Goal: Task Accomplishment & Management: Manage account settings

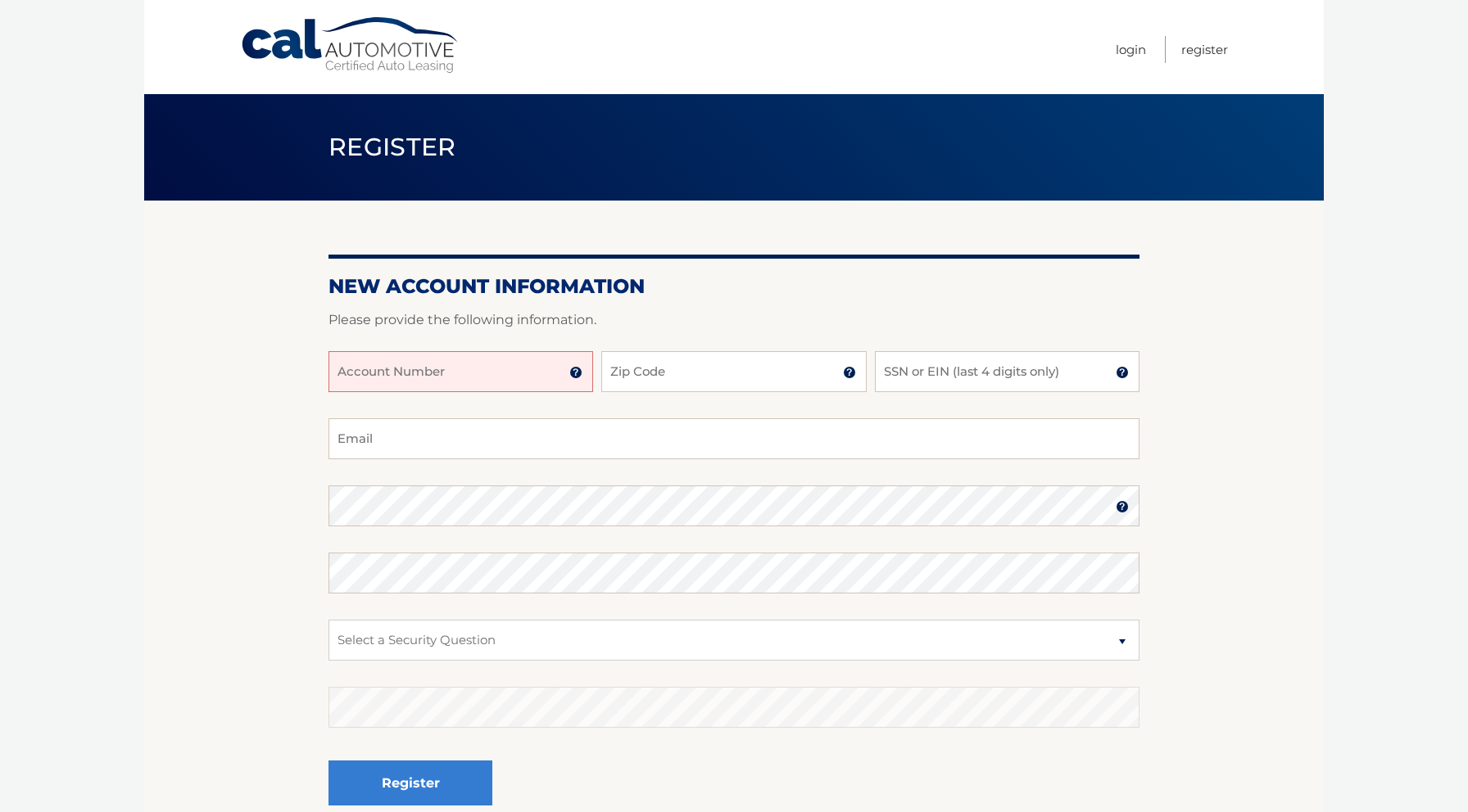
click at [499, 373] on input "Account Number" at bounding box center [461, 372] width 265 height 41
type input "44455987915"
type input "33178"
click at [997, 313] on p "Please provide the following information." at bounding box center [734, 321] width 811 height 23
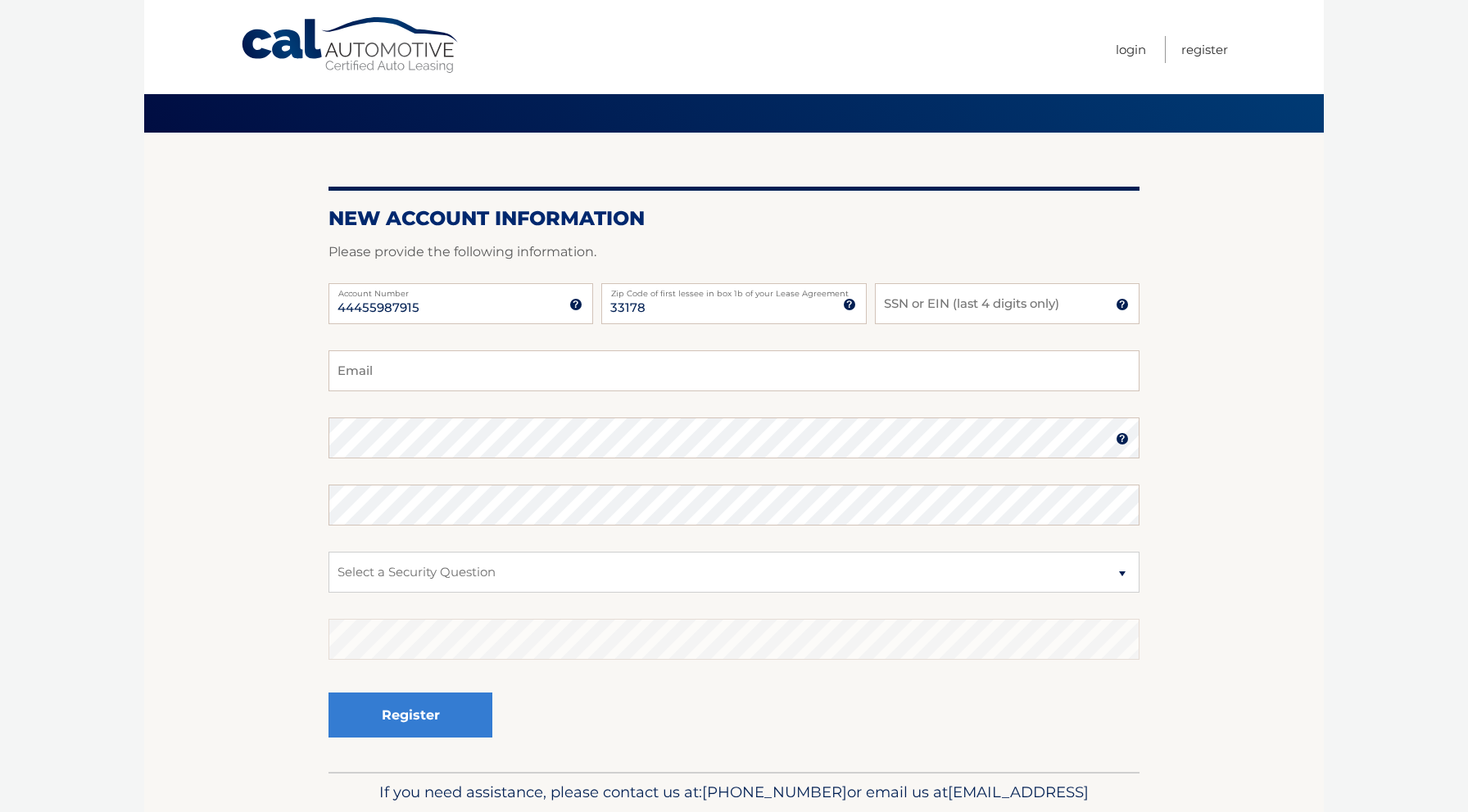
scroll to position [69, 0]
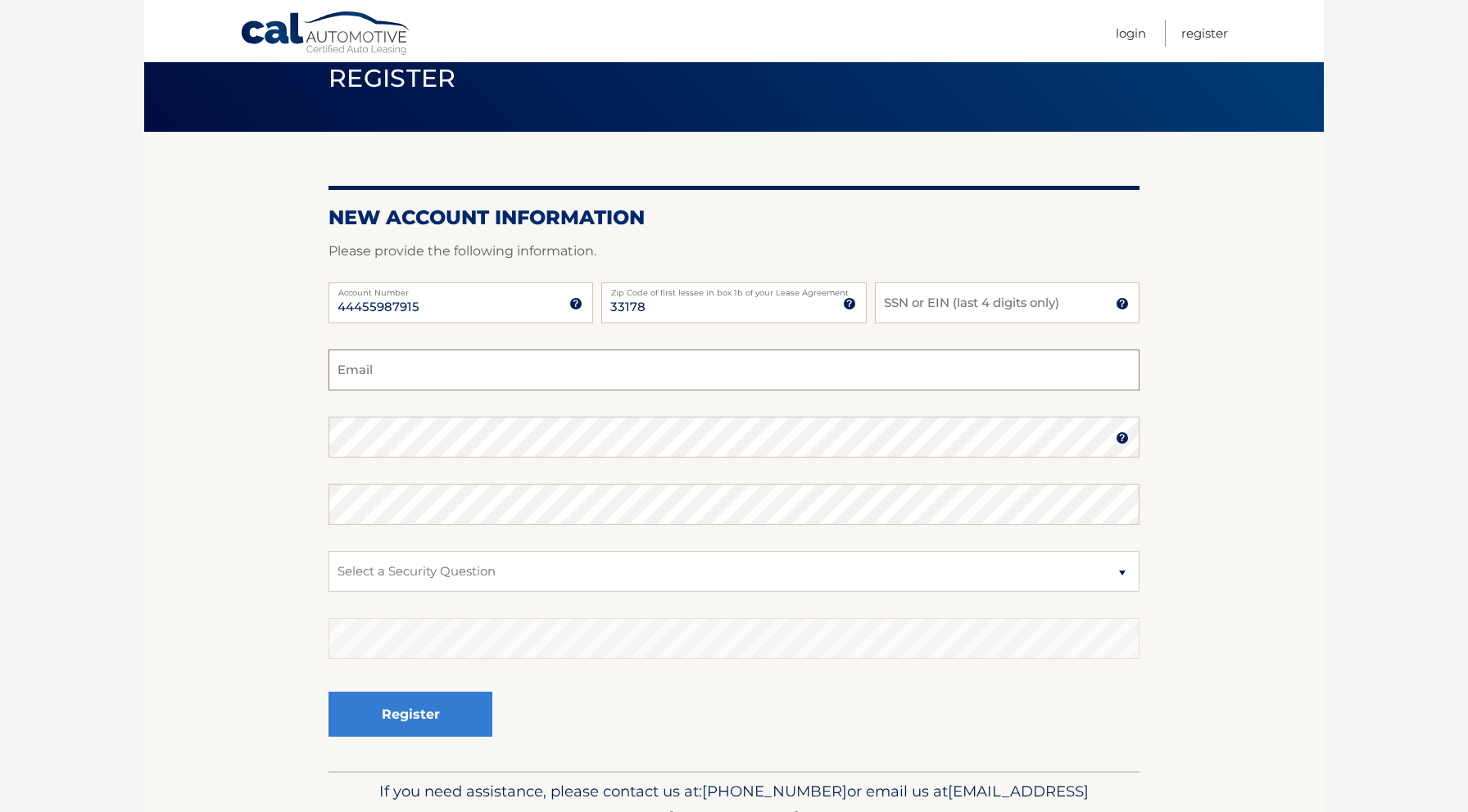
type input "gisellebehrens@gmail.com"
click at [854, 479] on fieldset "gisellebehrens@gmail.com Email Password Password should be a minimum of 6 chara…" at bounding box center [734, 560] width 811 height 422
select select "1"
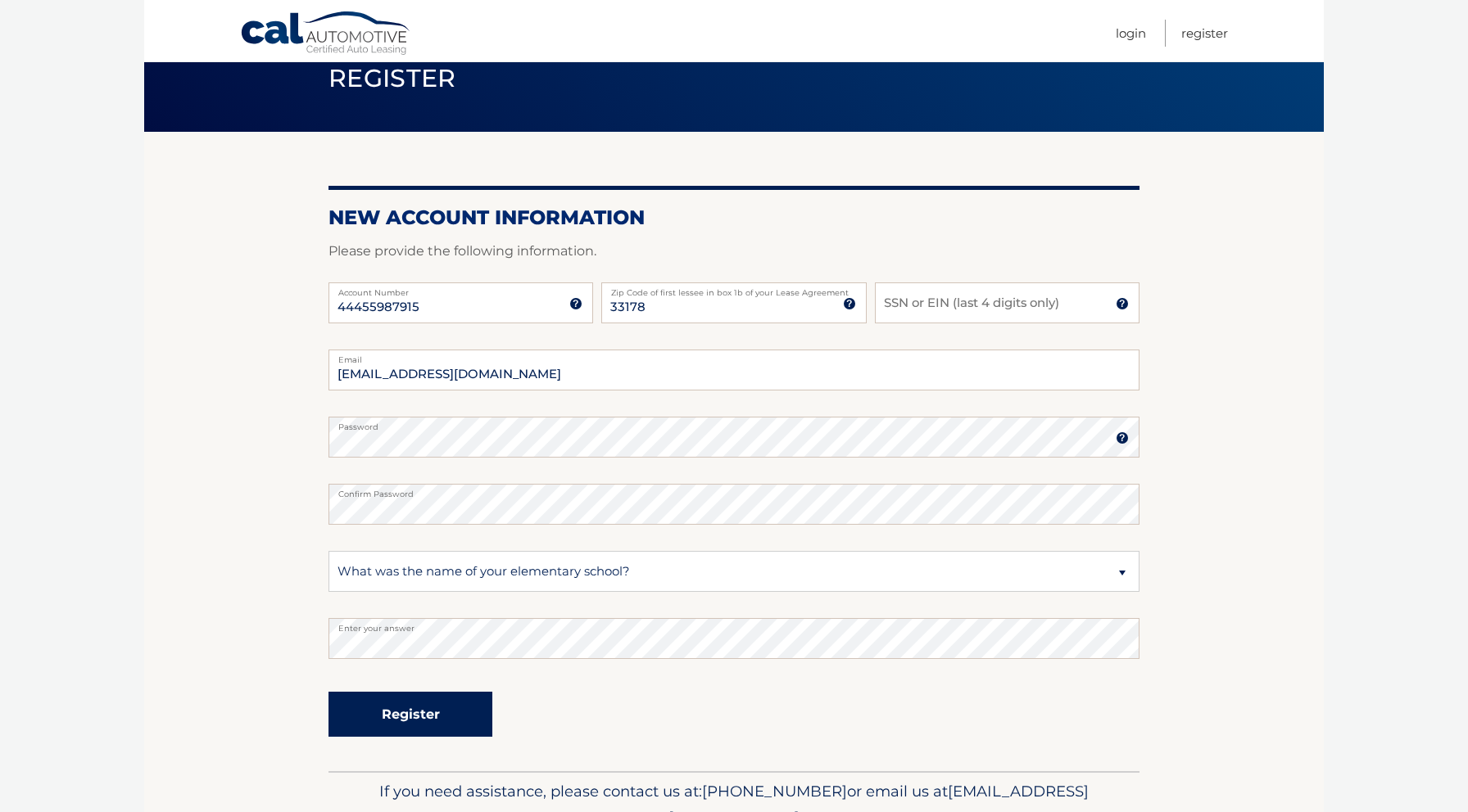
click at [438, 718] on button "Register" at bounding box center [411, 714] width 164 height 45
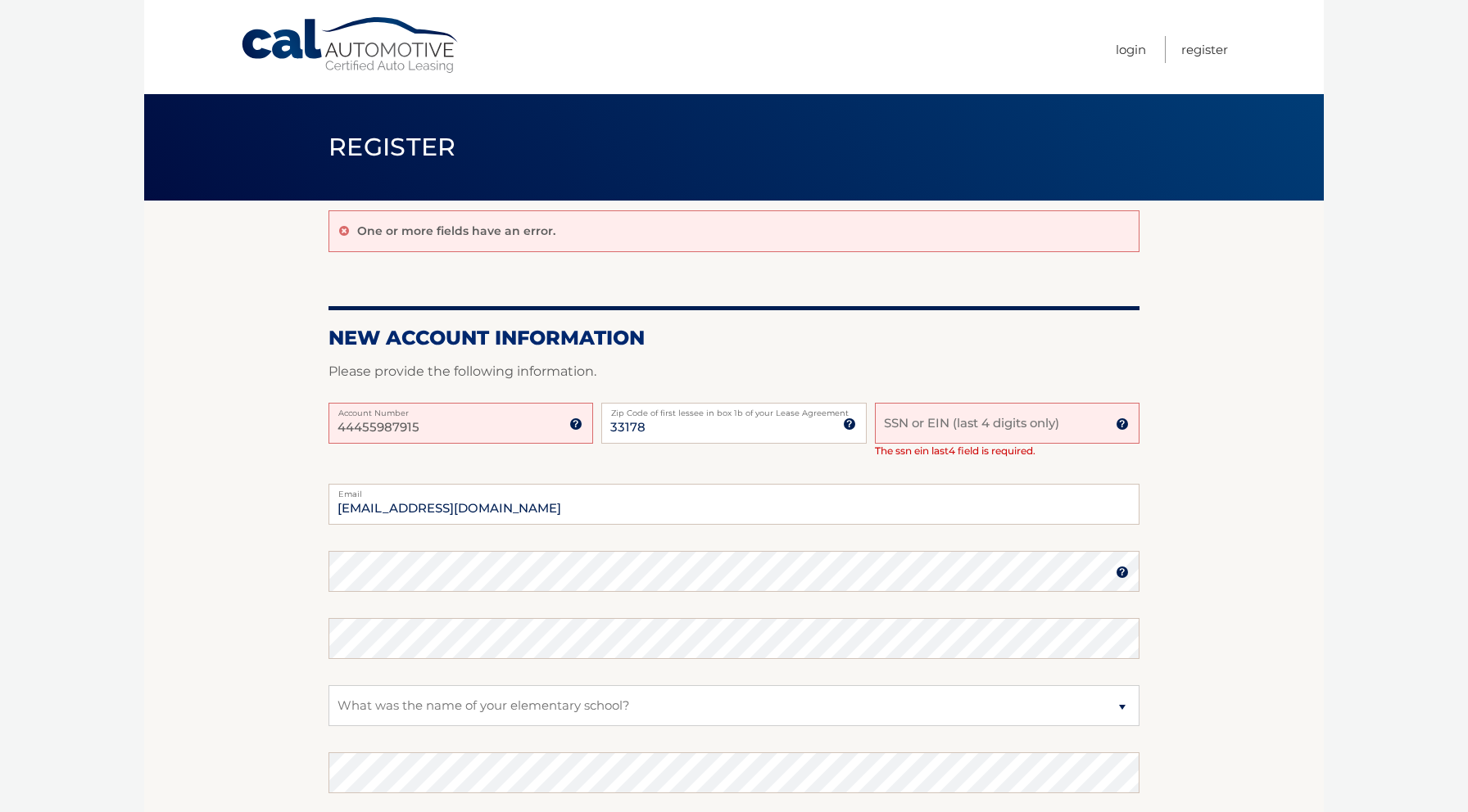
click at [922, 424] on input "SSN or EIN (last 4 digits only)" at bounding box center [1007, 424] width 265 height 41
click at [188, 528] on section "One or more fields have an error. New Account Information Please provide the fo…" at bounding box center [733, 552] width 1180 height 705
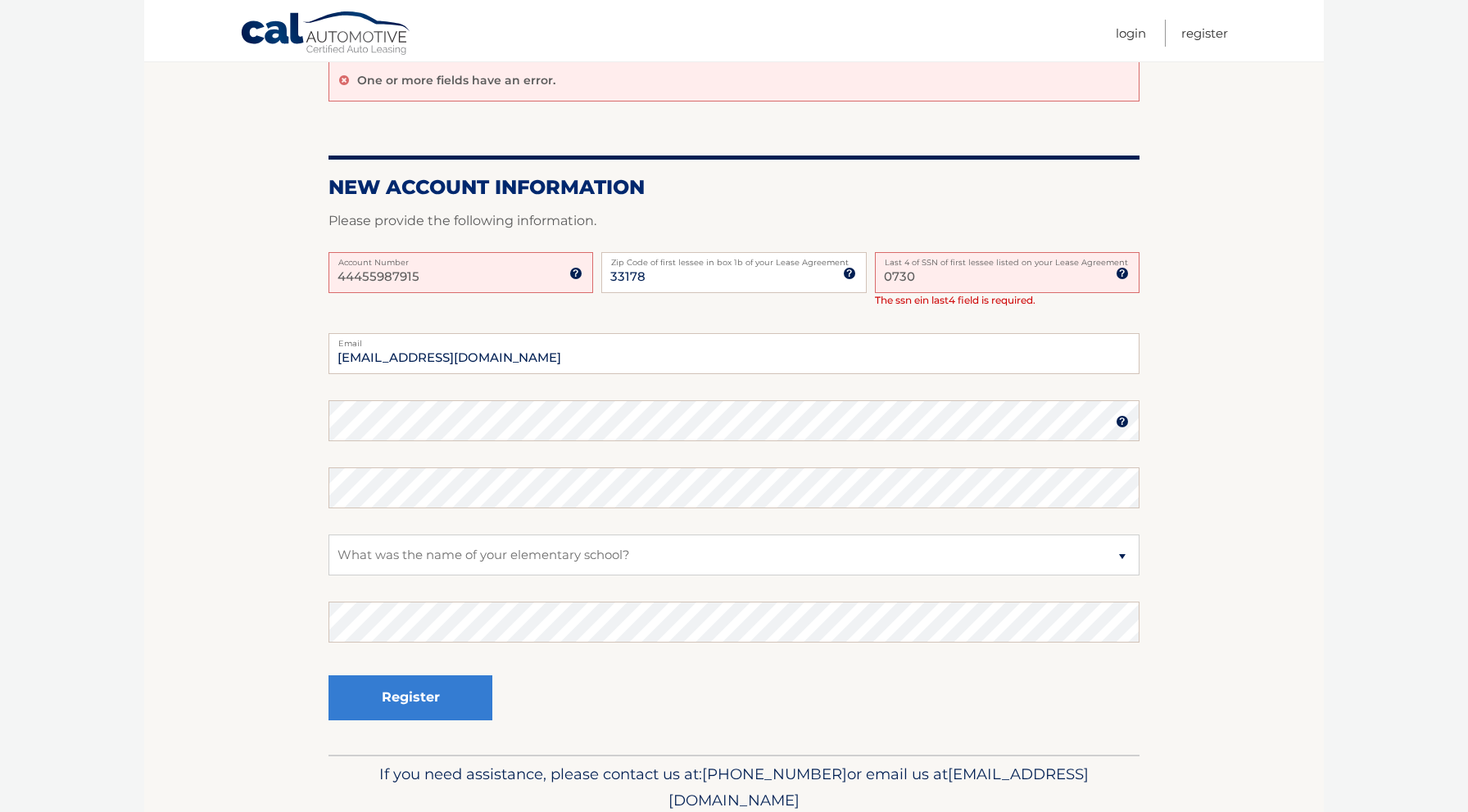
scroll to position [211, 0]
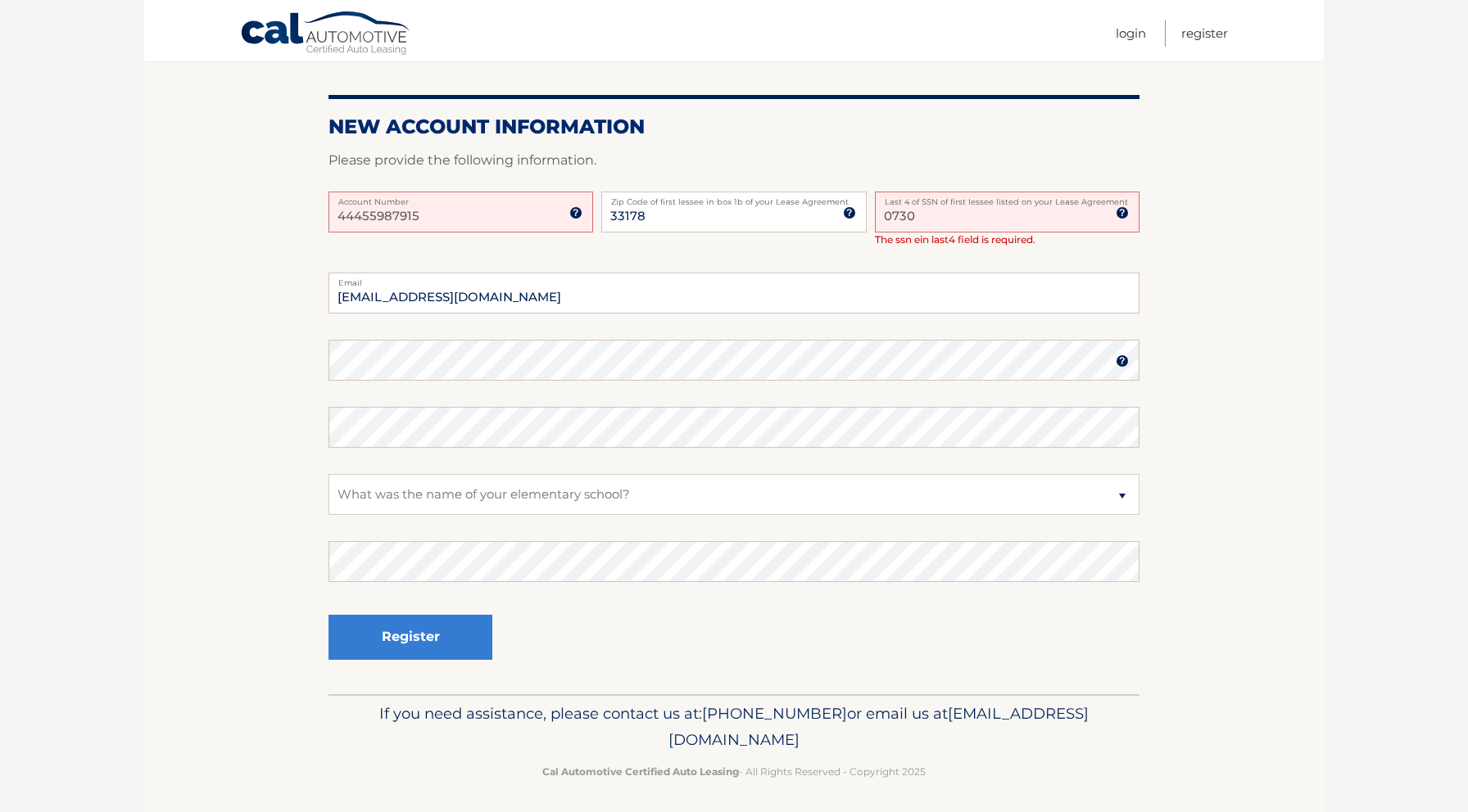
drag, startPoint x: 946, startPoint y: 217, endPoint x: 848, endPoint y: 217, distance: 98.0
click at [848, 217] on div "44455987915 Account Number 11 digit account number provided on your coupon book…" at bounding box center [734, 232] width 811 height 81
type input "0786"
click at [181, 396] on section "One or more fields have an error. New Account Information Please provide the fo…" at bounding box center [733, 341] width 1180 height 705
click at [599, 617] on div "Register" at bounding box center [734, 638] width 811 height 60
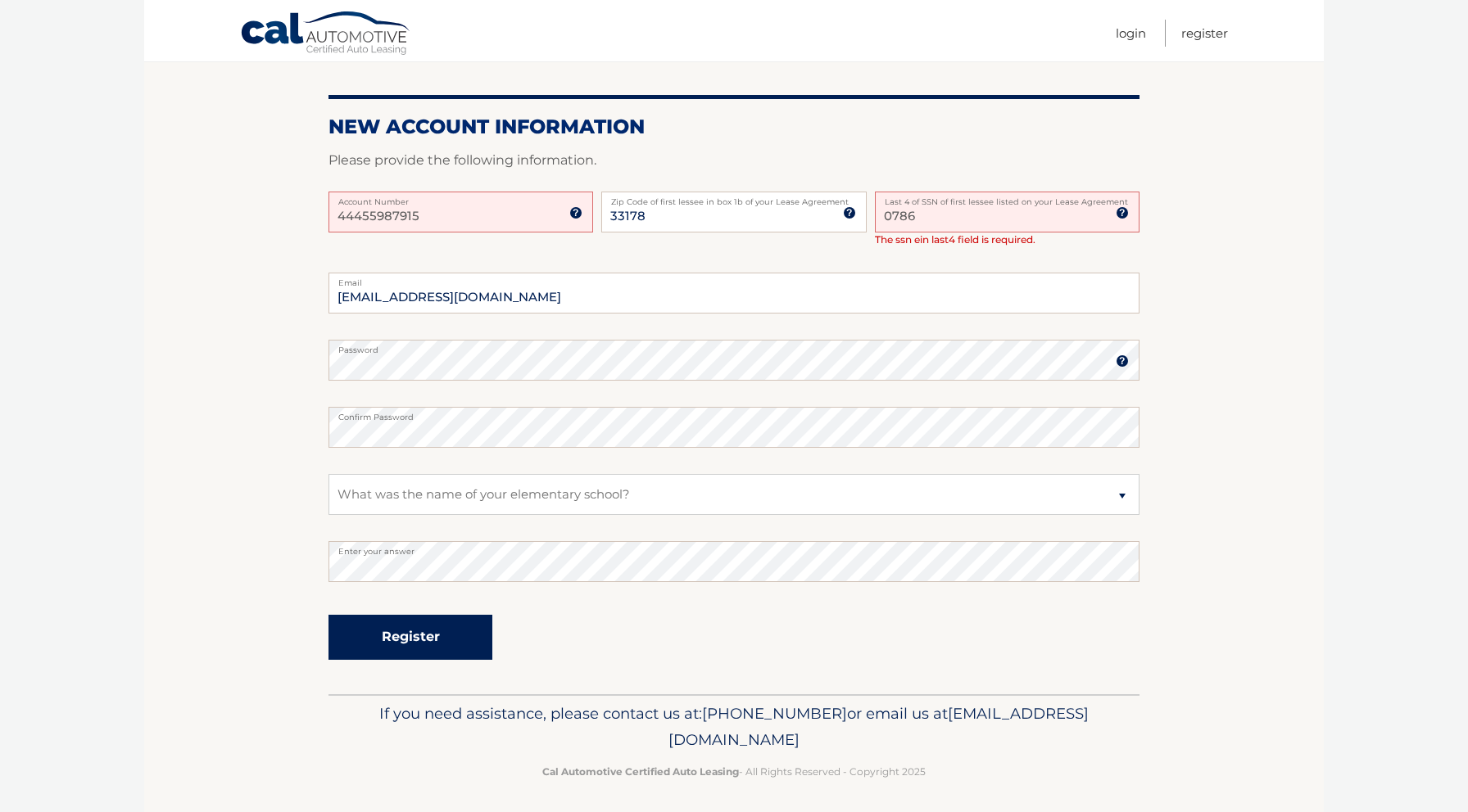
click at [411, 643] on button "Register" at bounding box center [411, 638] width 164 height 45
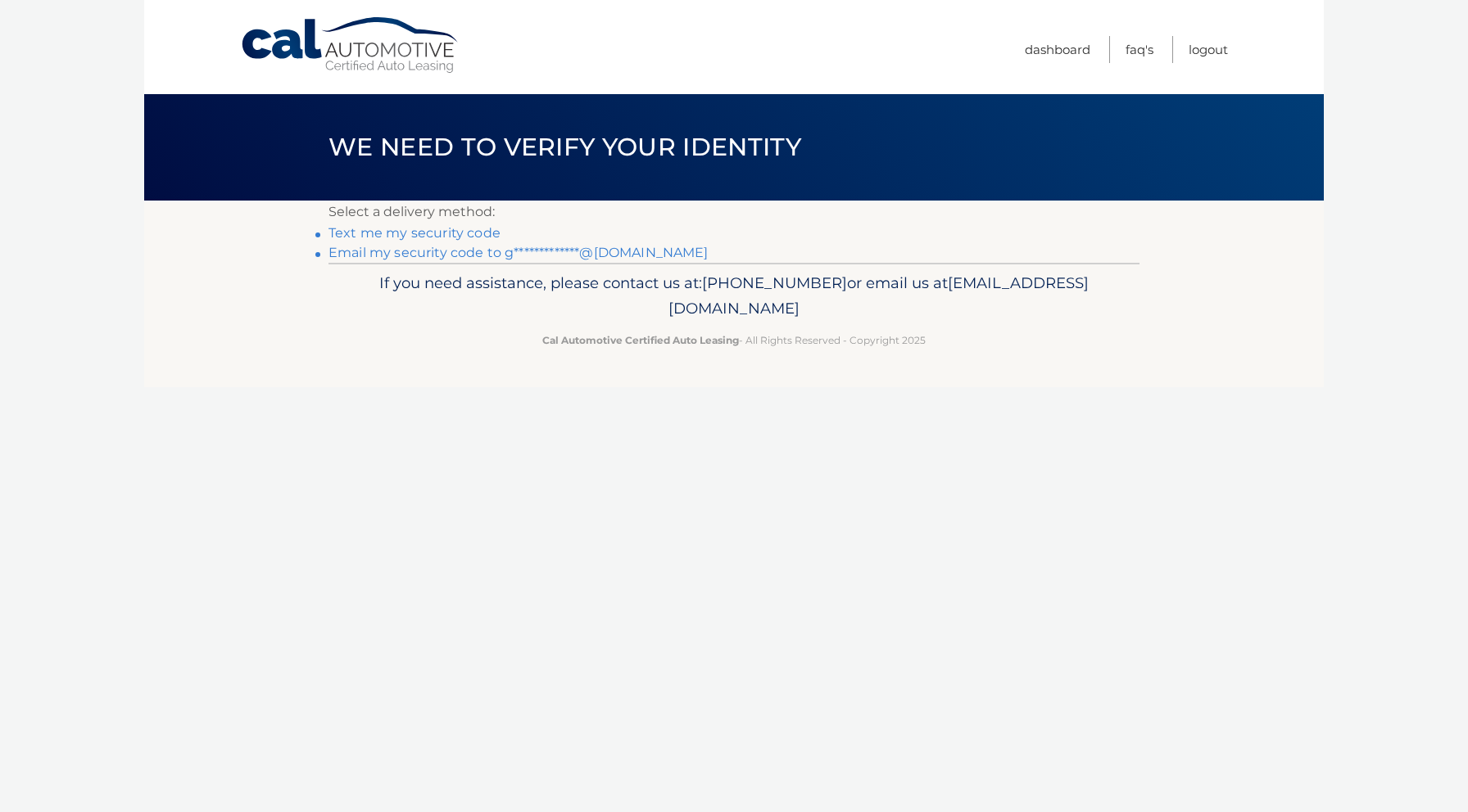
click at [464, 252] on link "**********" at bounding box center [518, 252] width 380 height 15
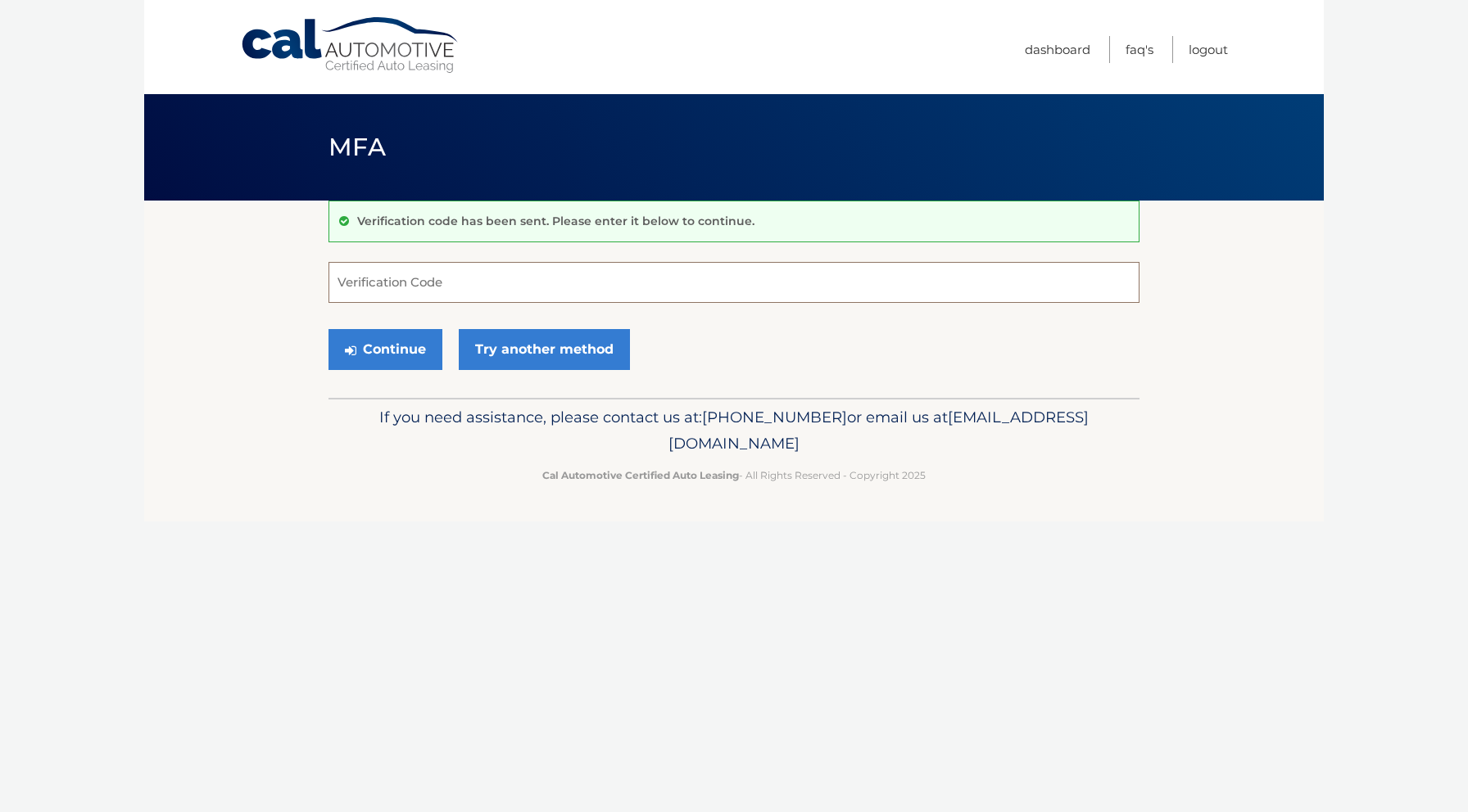
paste input "170932"
type input "170932"
click at [402, 357] on button "Continue" at bounding box center [385, 350] width 114 height 41
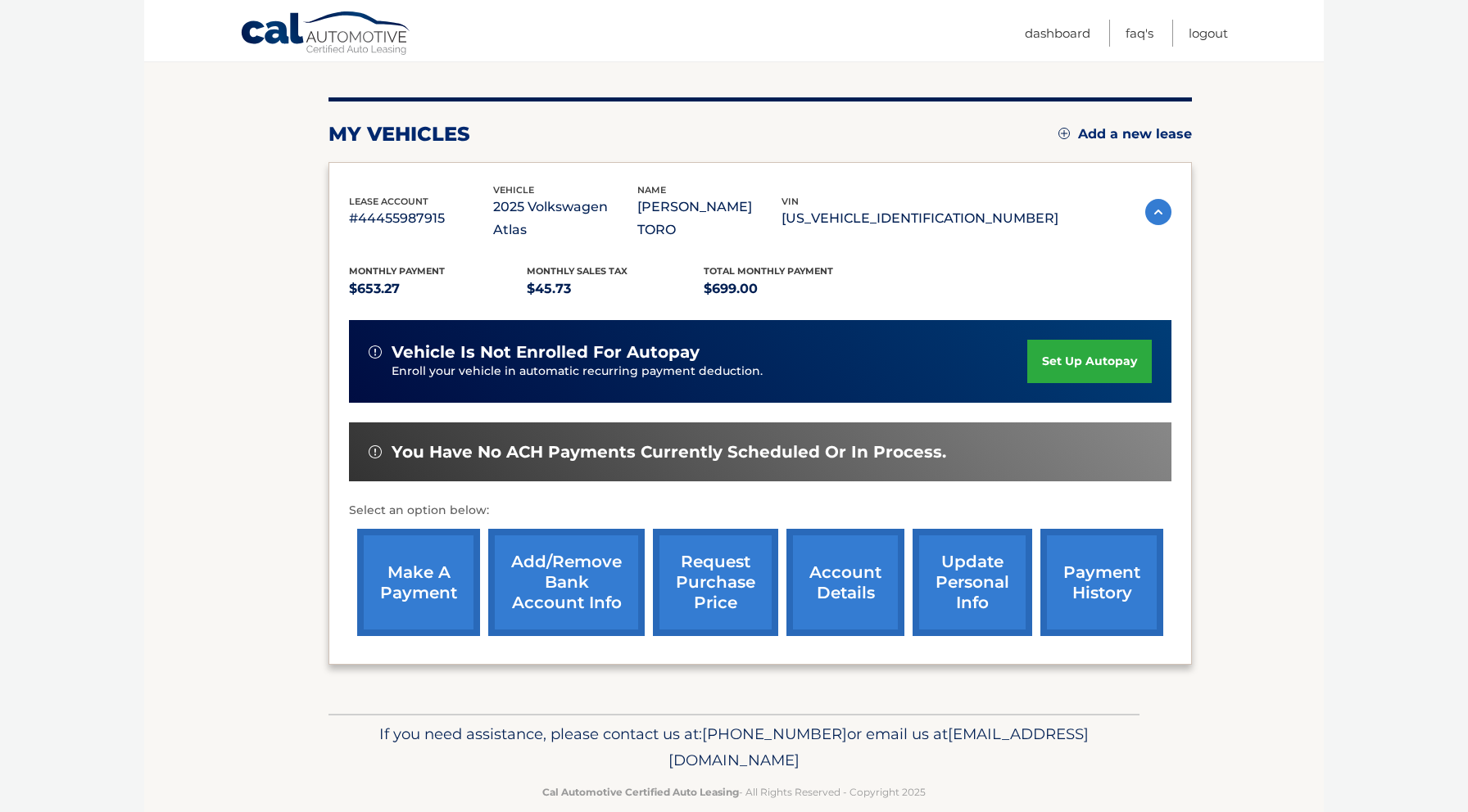
scroll to position [176, 0]
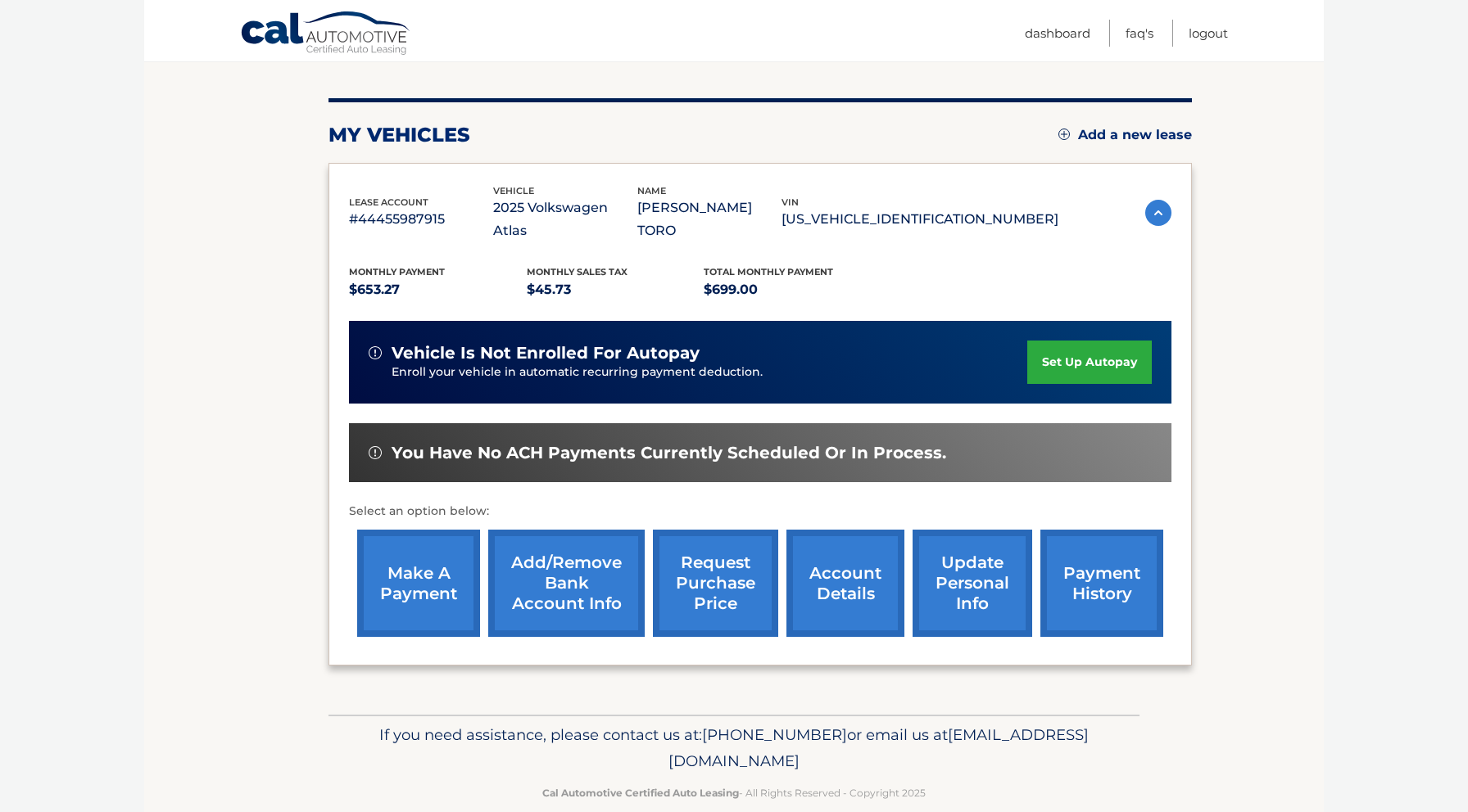
click at [1067, 341] on link "set up autopay" at bounding box center [1089, 362] width 125 height 43
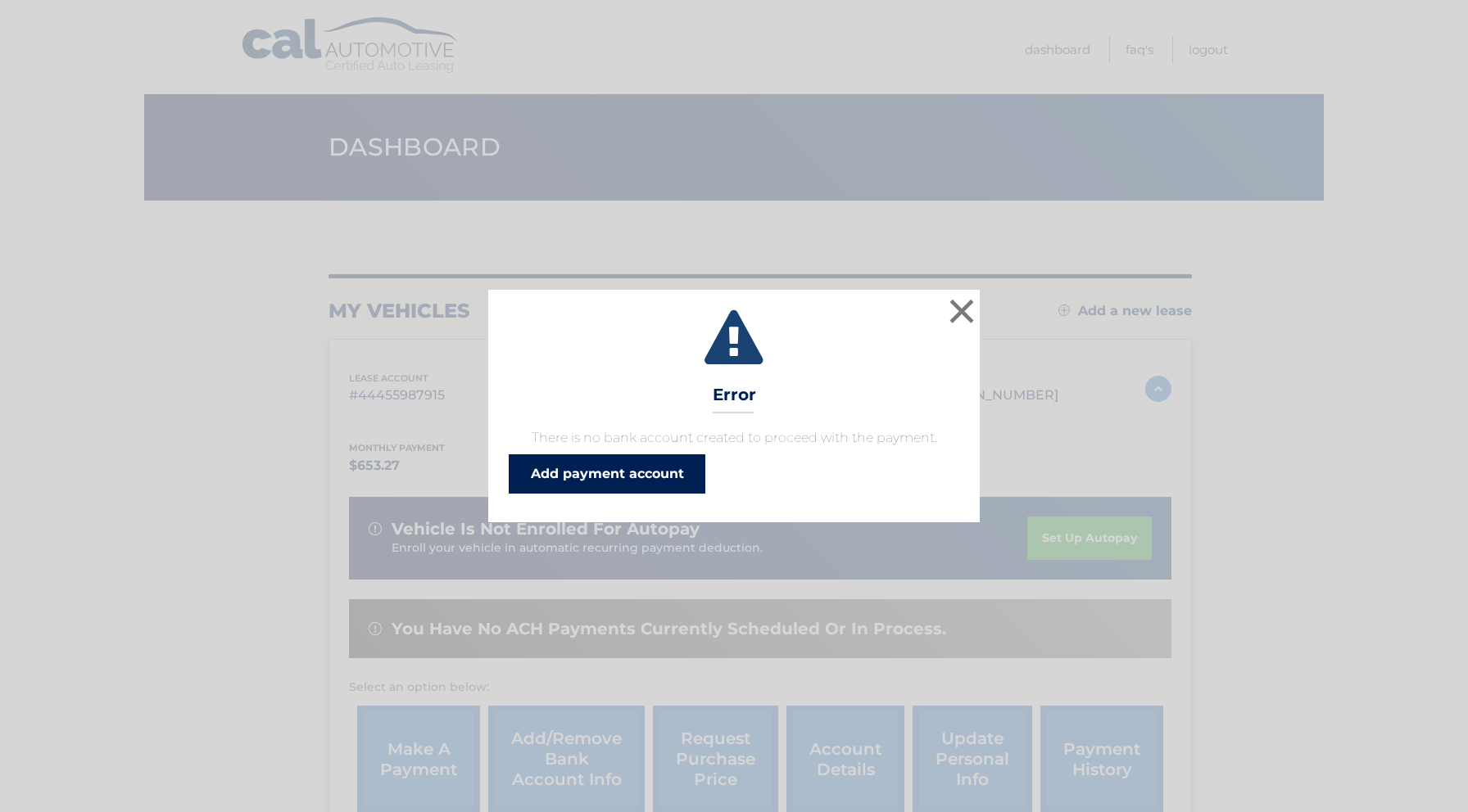
click at [611, 471] on link "Add payment account" at bounding box center [606, 474] width 197 height 40
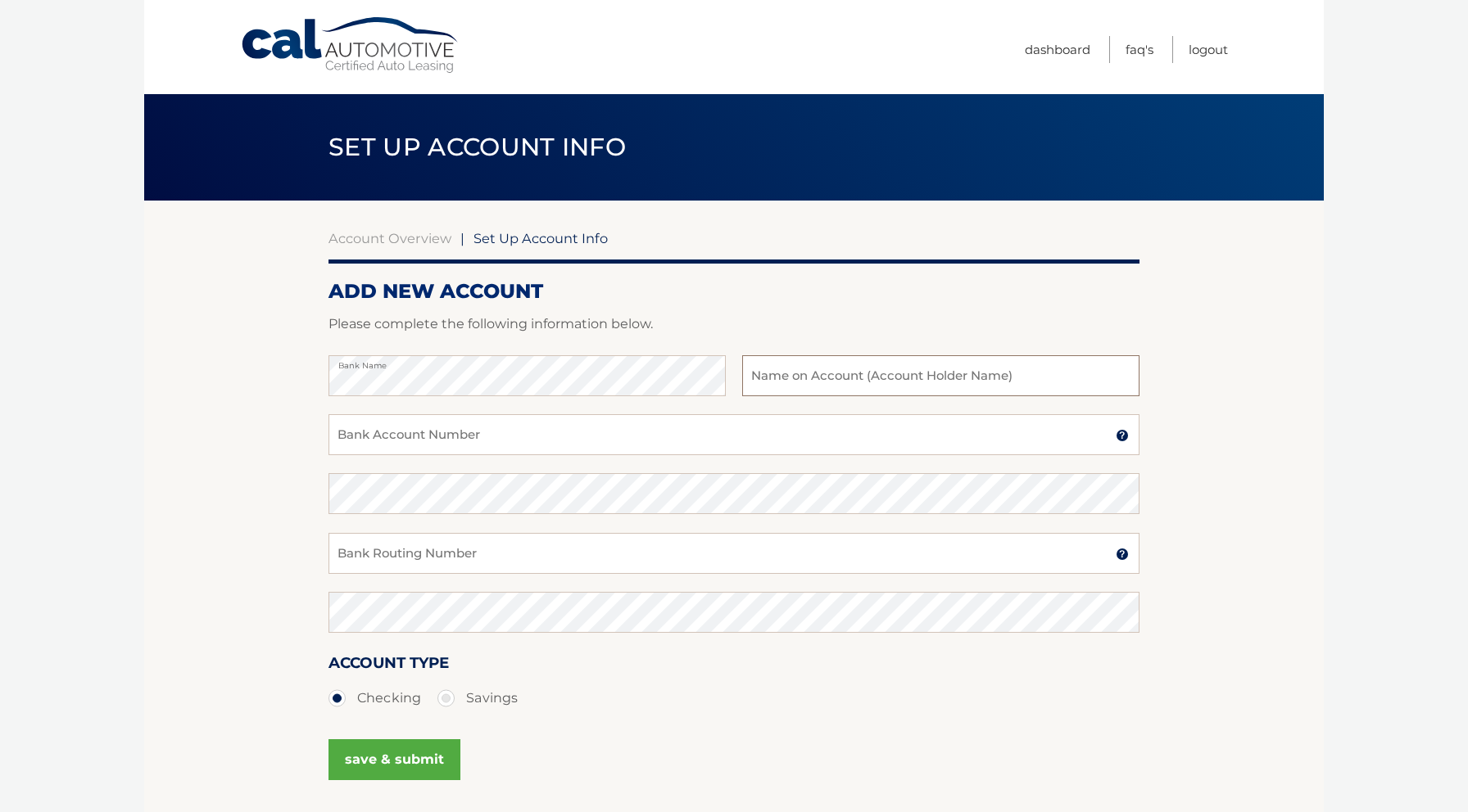
click at [904, 388] on input "text" at bounding box center [941, 376] width 397 height 41
type input "[PERSON_NAME]"
click at [765, 450] on input "Bank Account Number" at bounding box center [734, 435] width 811 height 41
paste input "36076991335"
type input "36076991335"
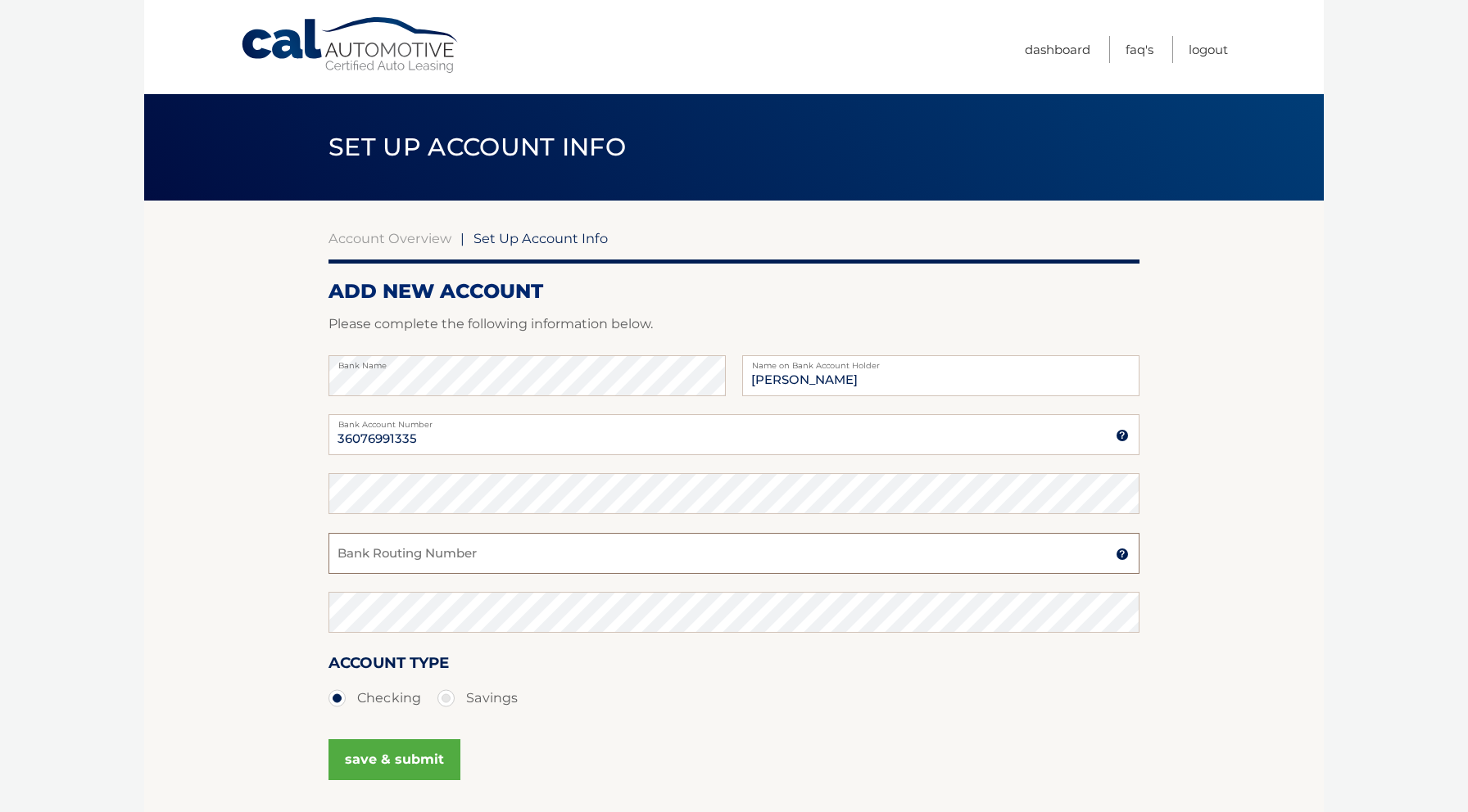
click at [368, 550] on input "Bank Routing Number" at bounding box center [734, 554] width 811 height 41
paste input "031176110"
type input "031176110"
drag, startPoint x: 438, startPoint y: 441, endPoint x: 296, endPoint y: 441, distance: 142.0
click at [296, 441] on section "Account Overview | Set Up Account Info ADD NEW ACCOUNT Please complete the foll…" at bounding box center [733, 513] width 1180 height 625
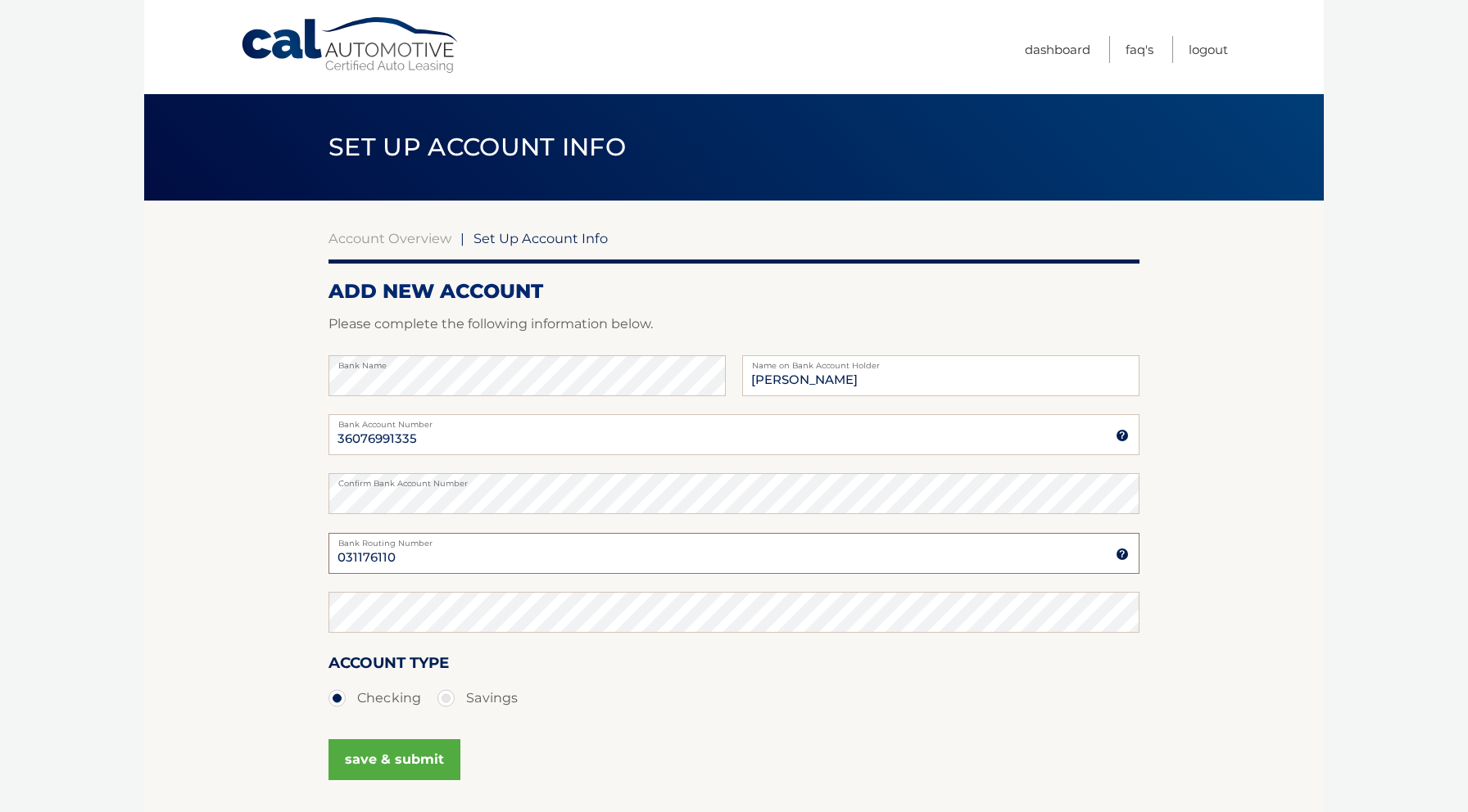
drag, startPoint x: 402, startPoint y: 556, endPoint x: 298, endPoint y: 556, distance: 104.0
click at [298, 556] on section "Account Overview | Set Up Account Info ADD NEW ACCOUNT Please complete the foll…" at bounding box center [733, 513] width 1180 height 625
click at [394, 759] on button "save & submit" at bounding box center [394, 760] width 132 height 41
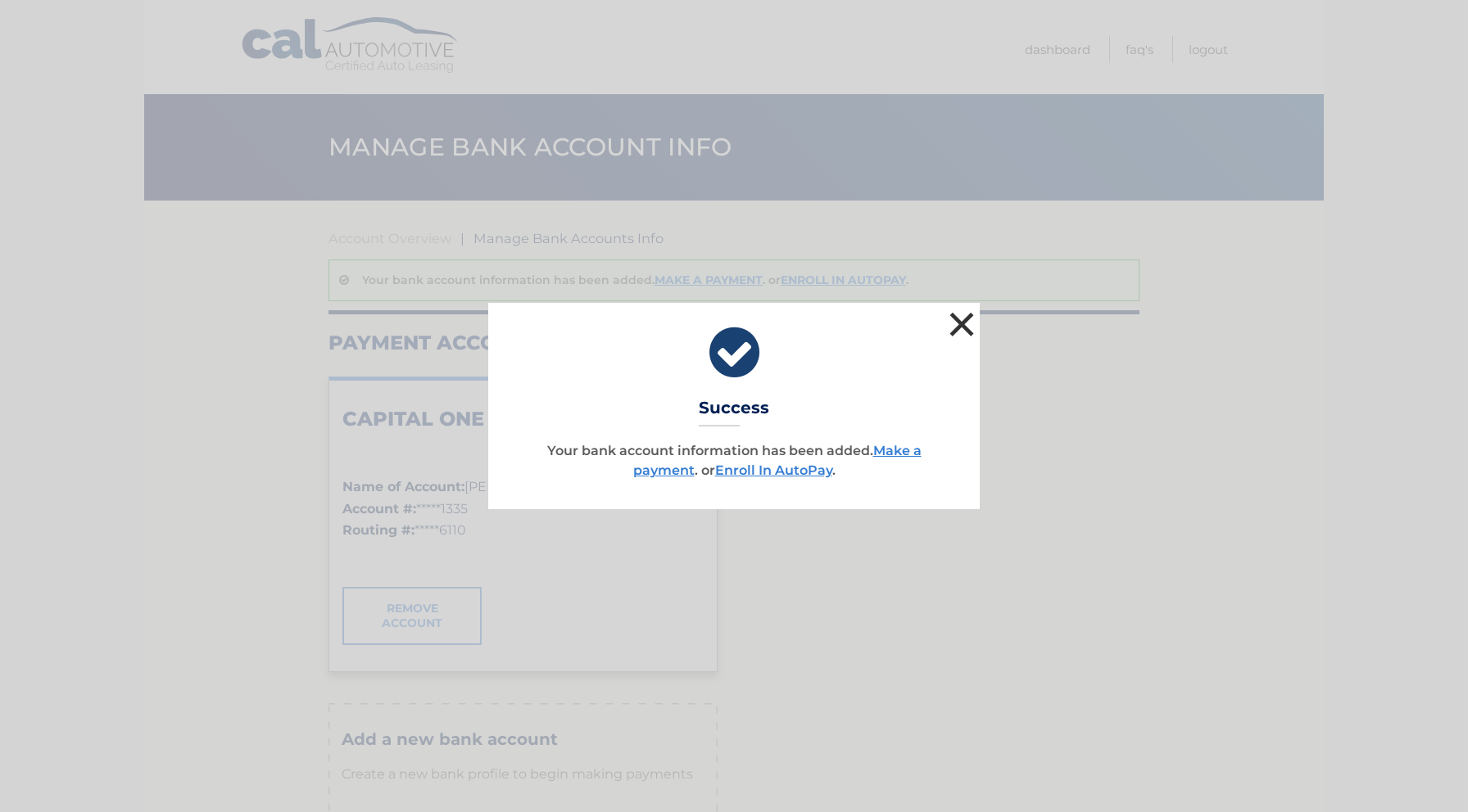
click at [968, 325] on button "×" at bounding box center [961, 324] width 32 height 32
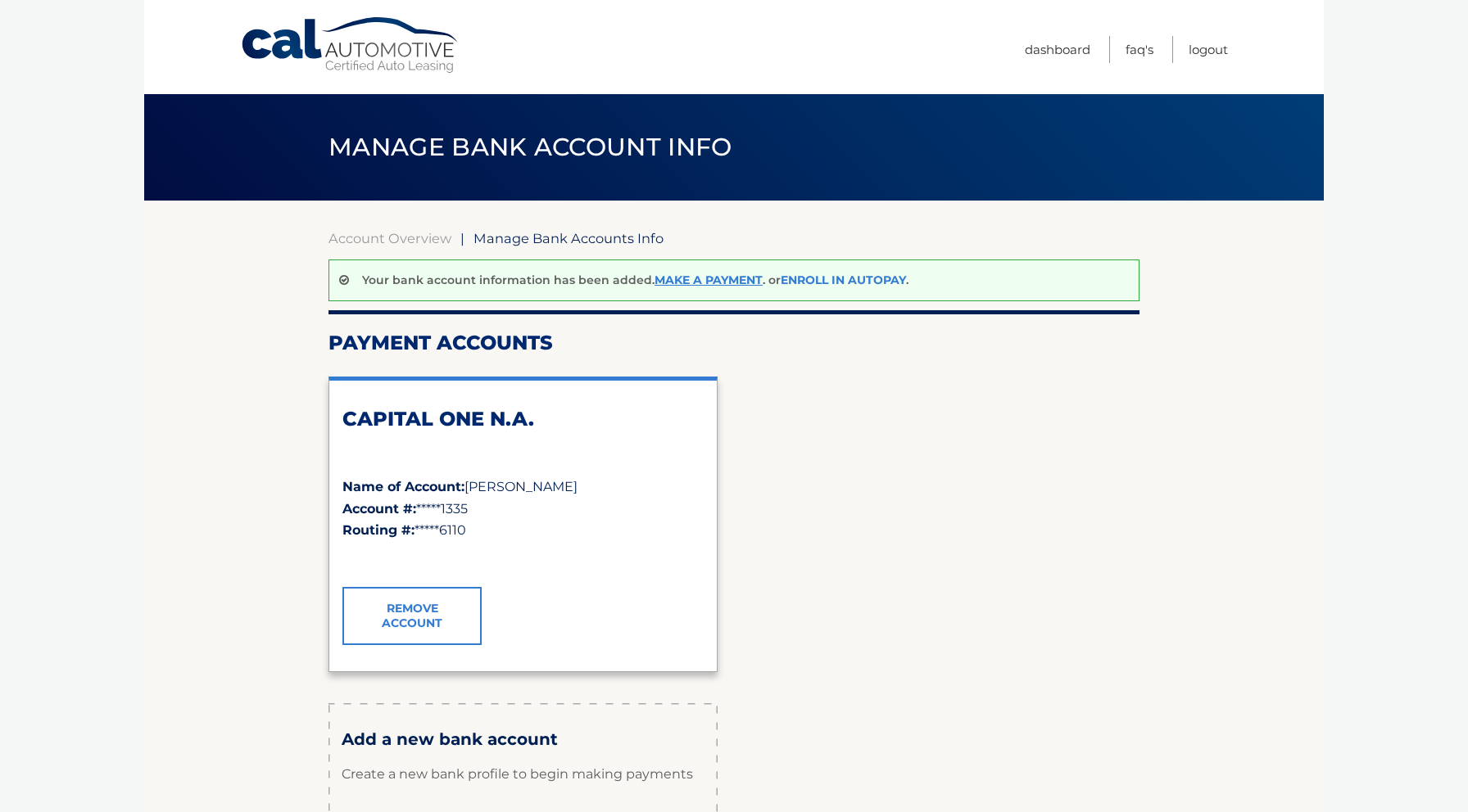
click at [823, 282] on link "Enroll In AutoPay" at bounding box center [844, 280] width 126 height 14
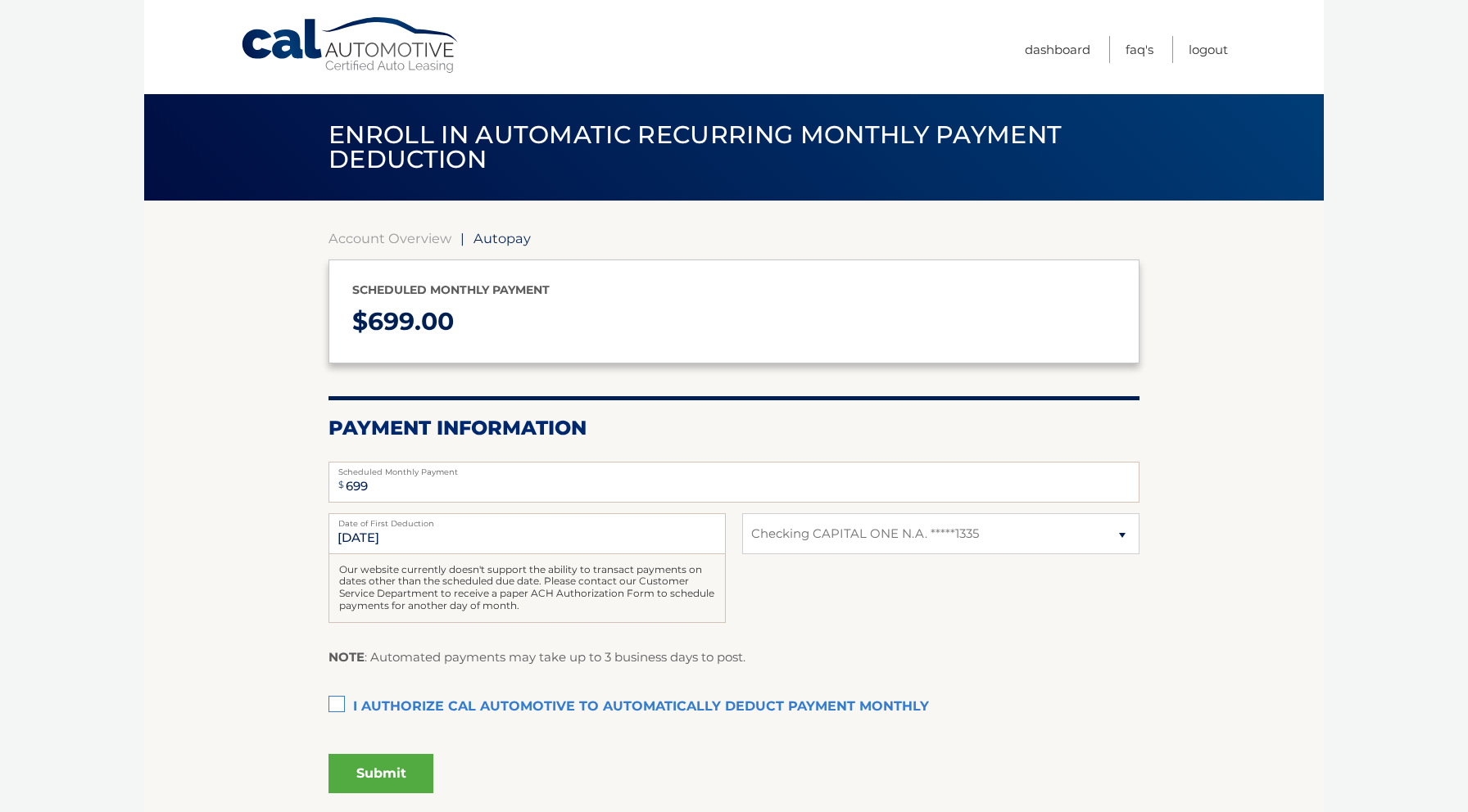
select select "NzEzZmU2ODYtZDBkOC00OTAyLWE4OTctNDg0NWFjNTA4M2E3"
click at [339, 700] on label "I authorize cal automotive to automatically deduct payment monthly This checkbo…" at bounding box center [734, 708] width 811 height 32
click at [0, 0] on input "I authorize cal automotive to automatically deduct payment monthly This checkbo…" at bounding box center [0, 0] width 0 height 0
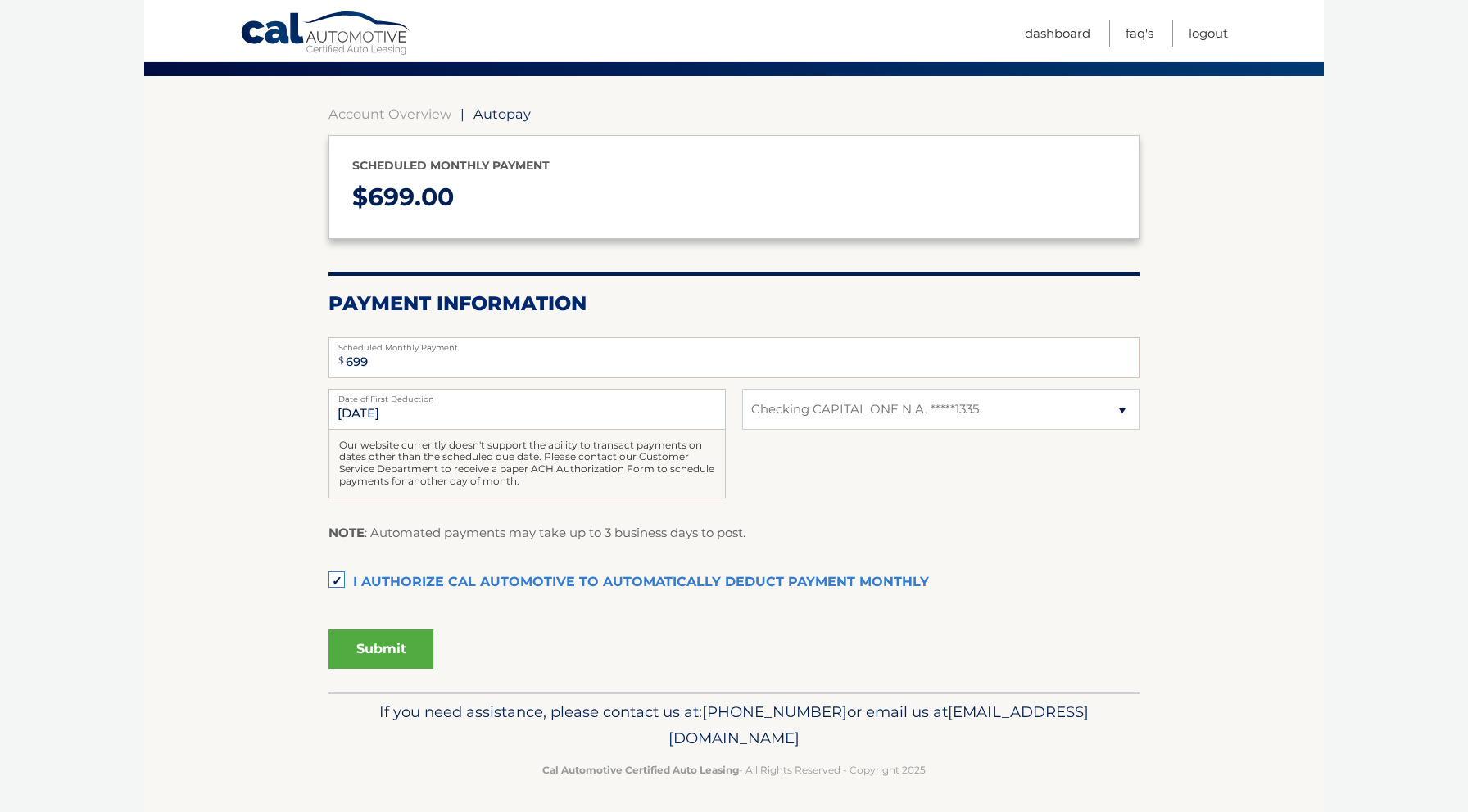
scroll to position [124, 0]
click at [384, 649] on button "Submit" at bounding box center [381, 650] width 105 height 40
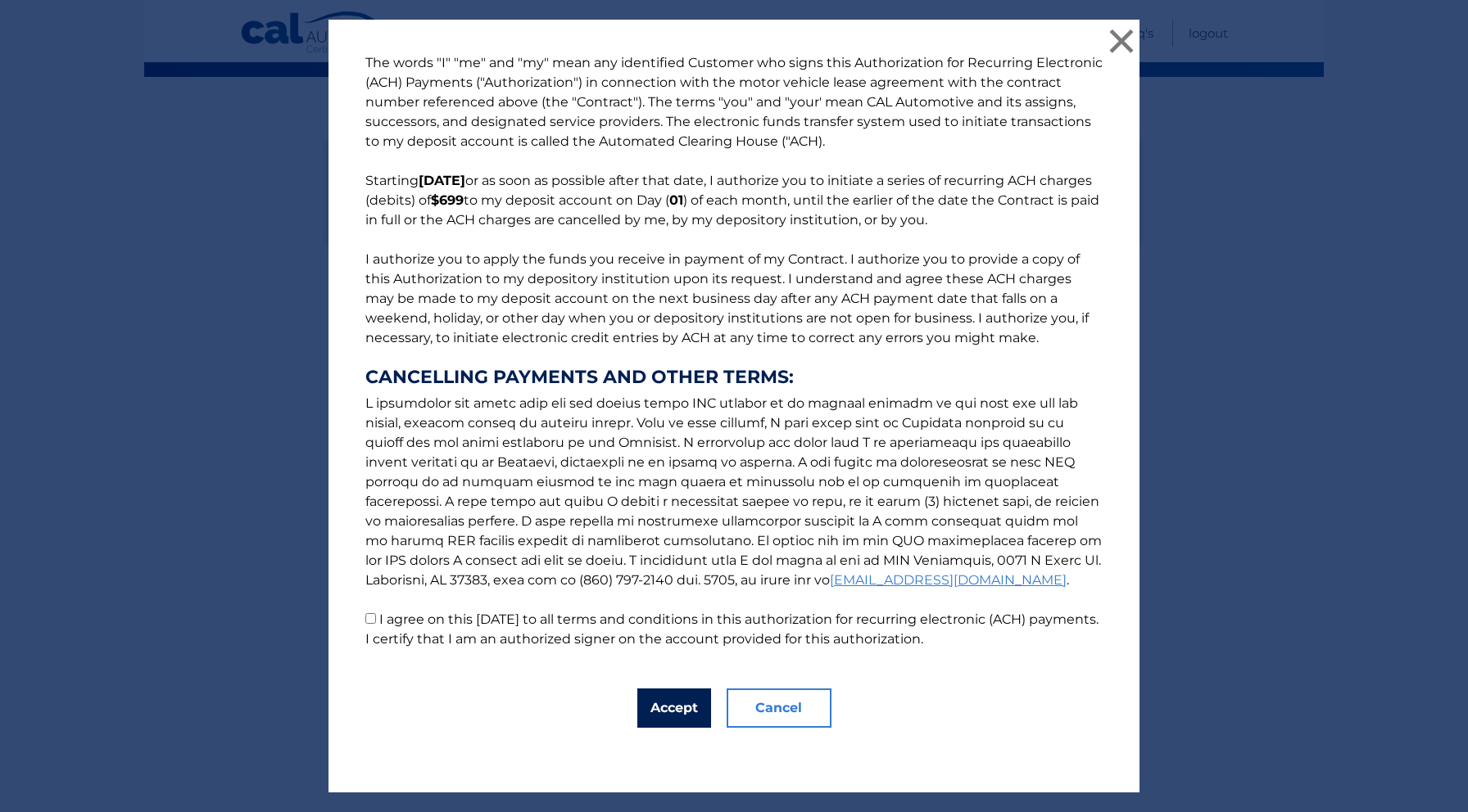
click at [663, 699] on button "Accept" at bounding box center [674, 709] width 74 height 40
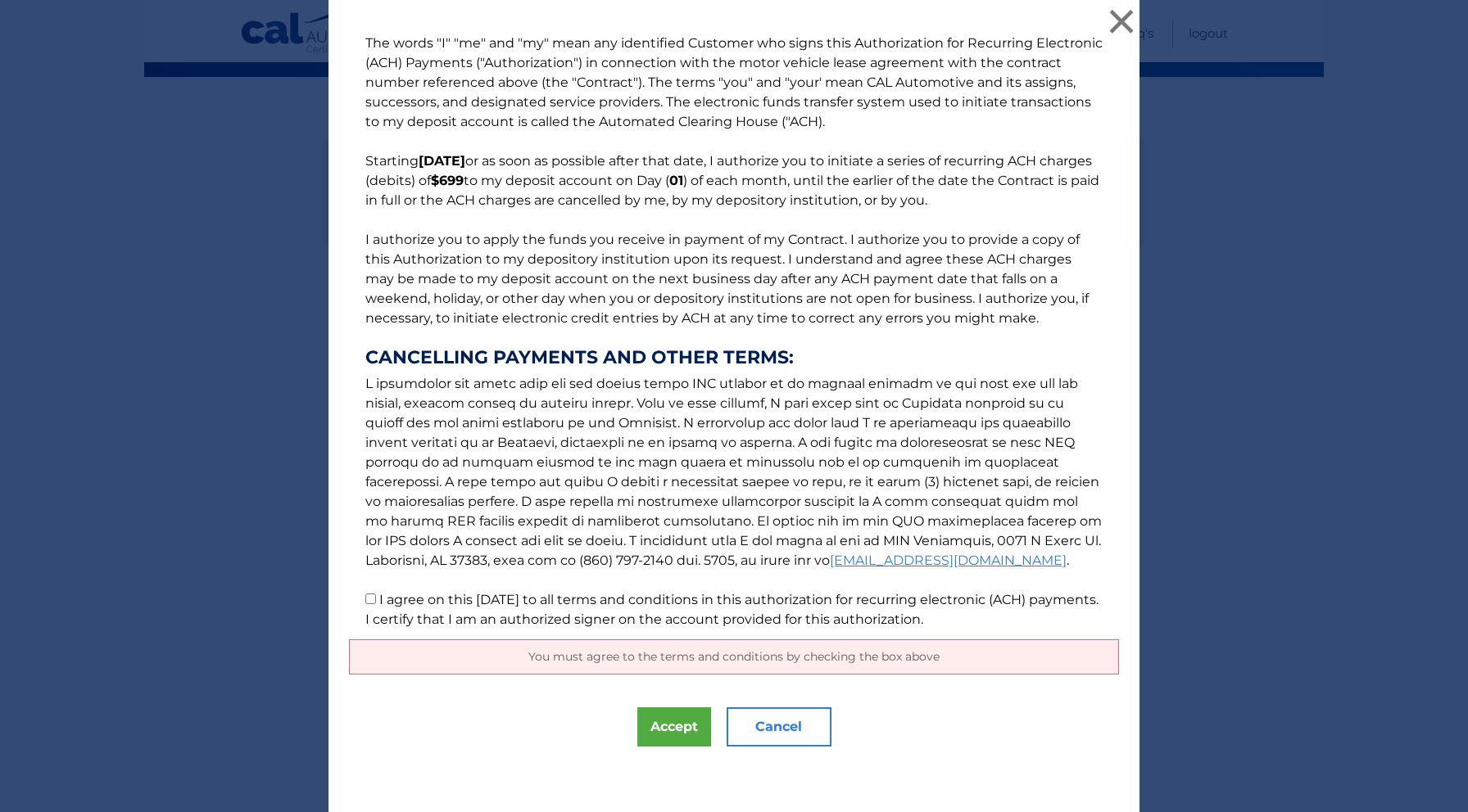
click at [358, 602] on p "The words "I" "me" and "my" mean any identified Customer who signs this Authori…" at bounding box center [733, 331] width 770 height 596
click at [367, 601] on input "I agree on this 09/02/2025 to all terms and conditions in this authorization fo…" at bounding box center [371, 599] width 11 height 11
checkbox input "true"
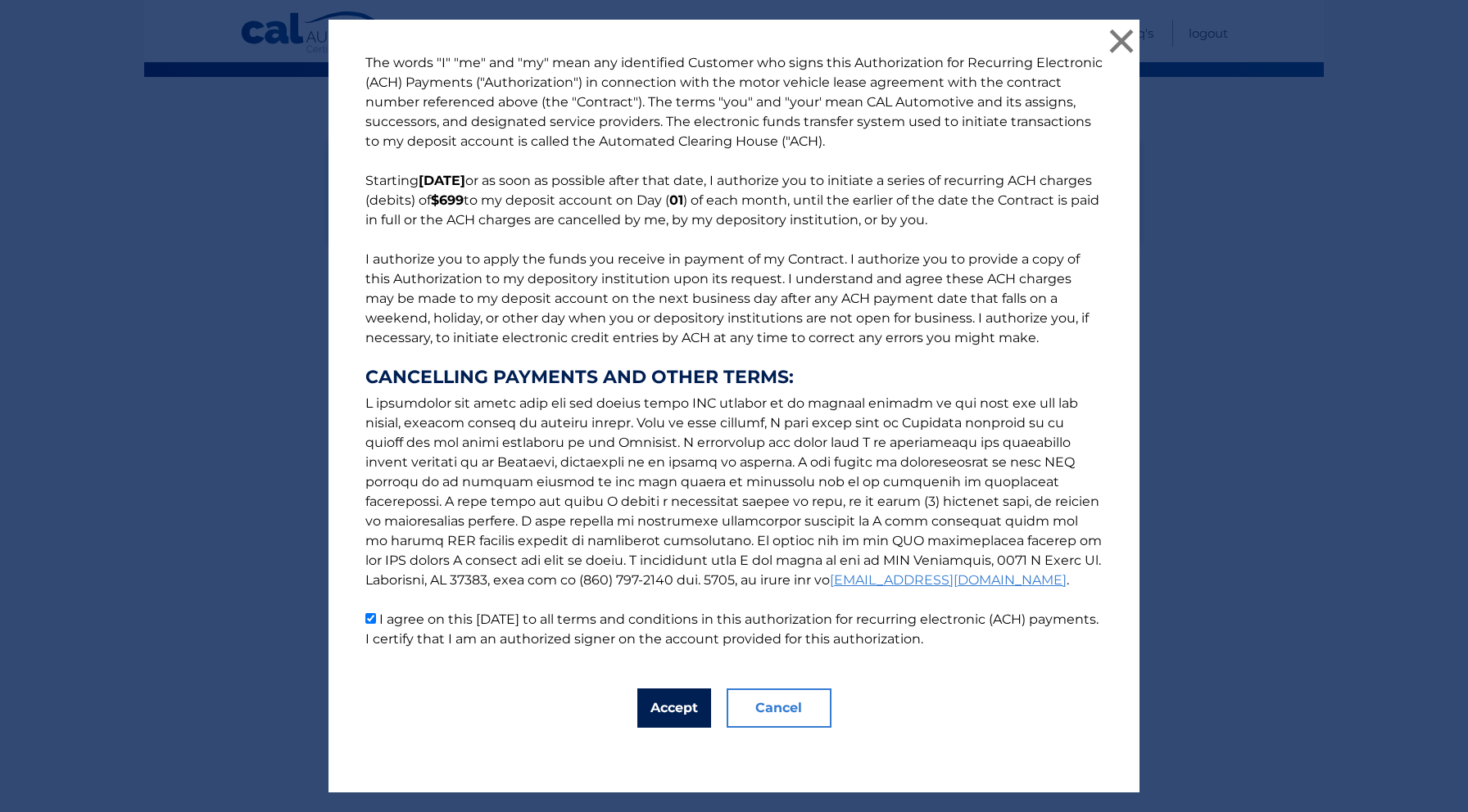
click at [692, 699] on button "Accept" at bounding box center [674, 709] width 74 height 40
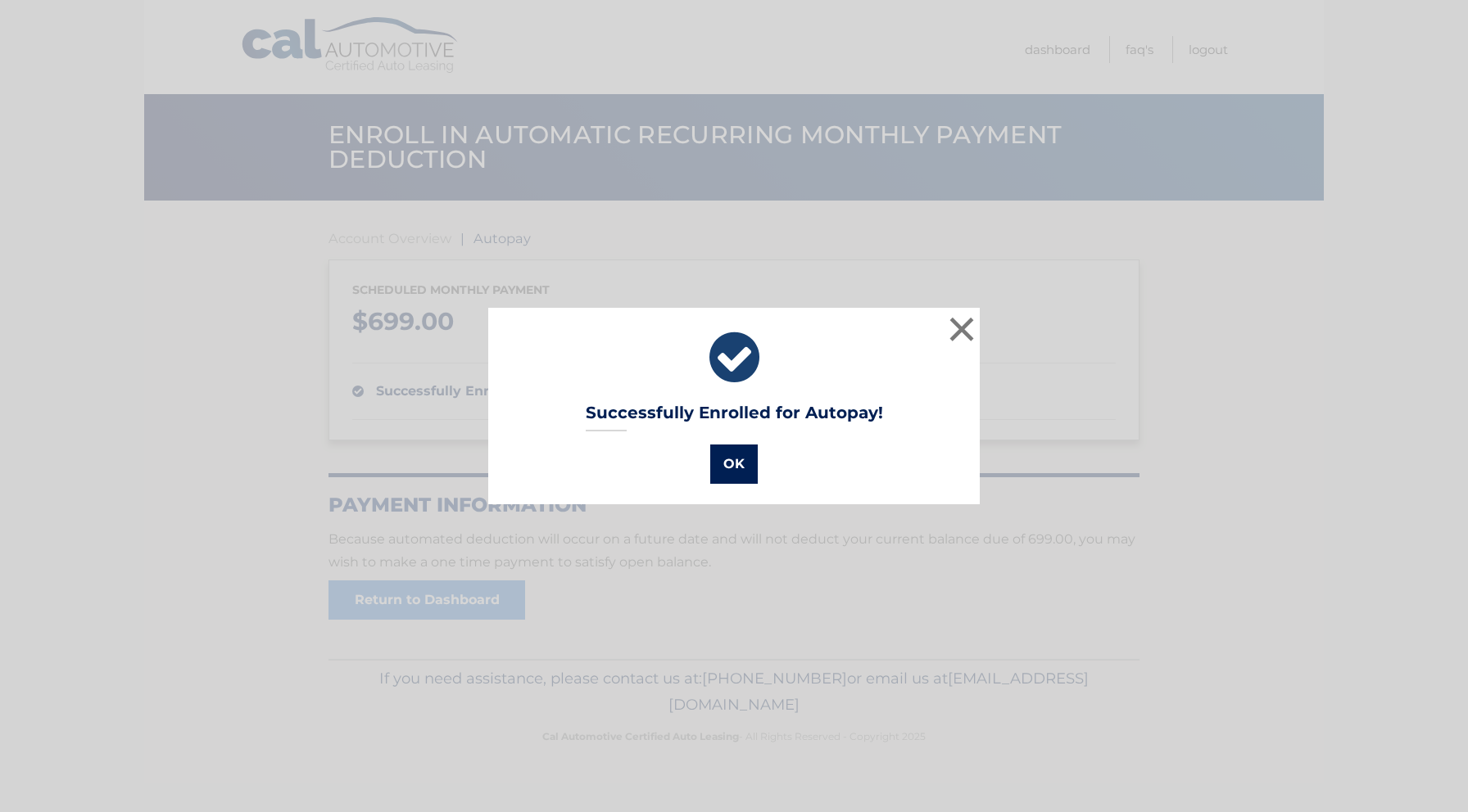
click at [731, 472] on button "OK" at bounding box center [734, 464] width 48 height 40
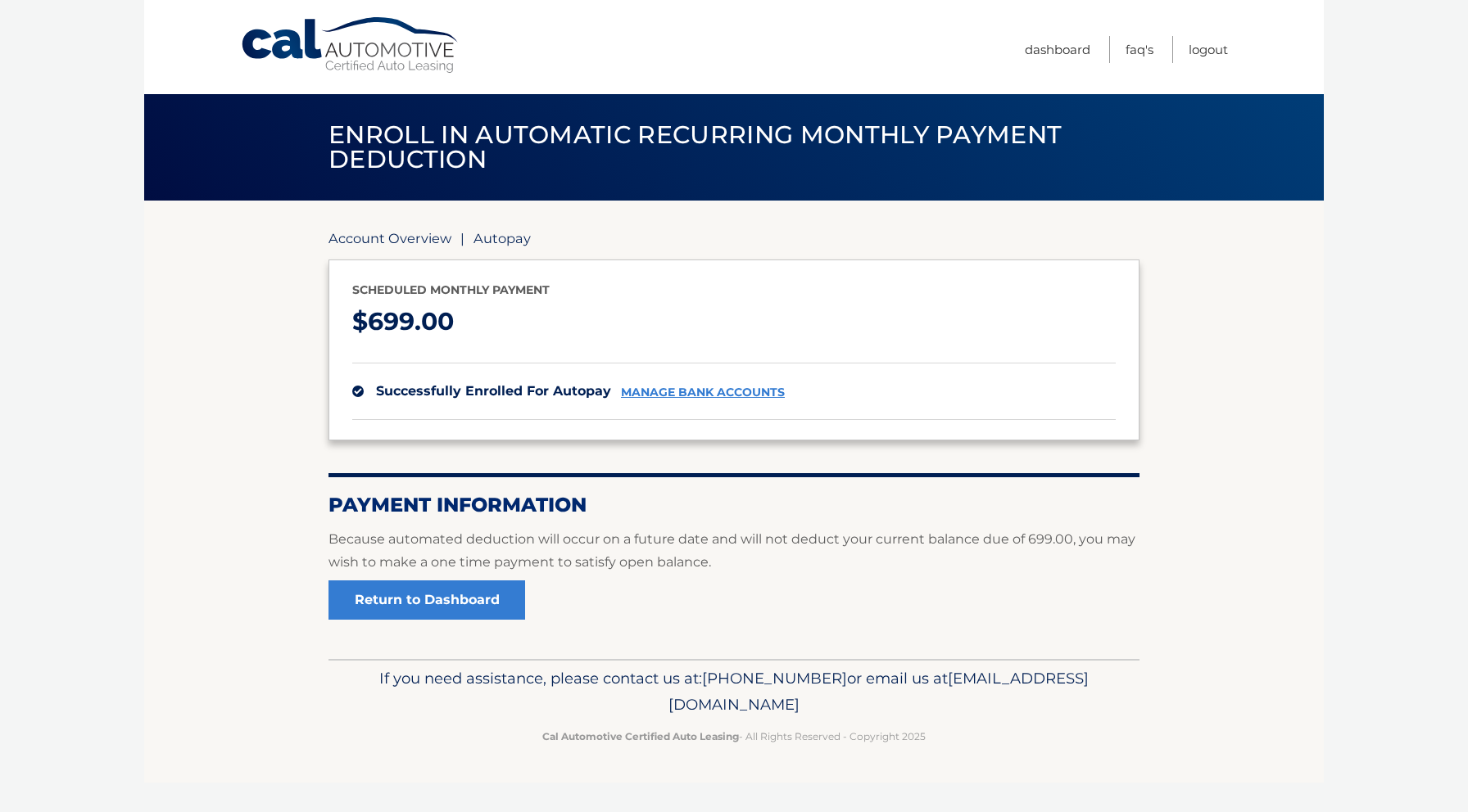
click at [429, 239] on link "Account Overview" at bounding box center [390, 238] width 123 height 16
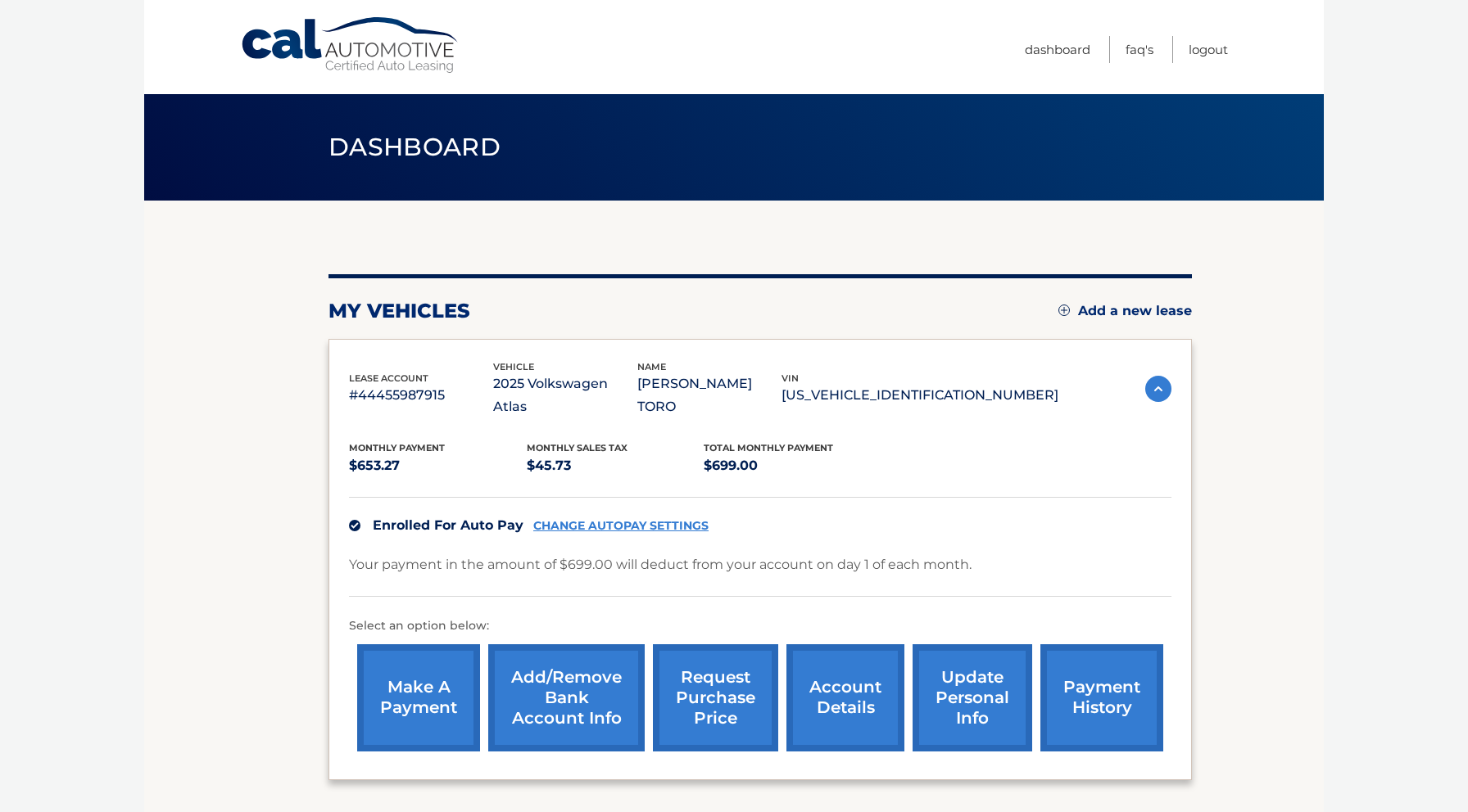
click at [863, 649] on link "account details" at bounding box center [845, 698] width 118 height 107
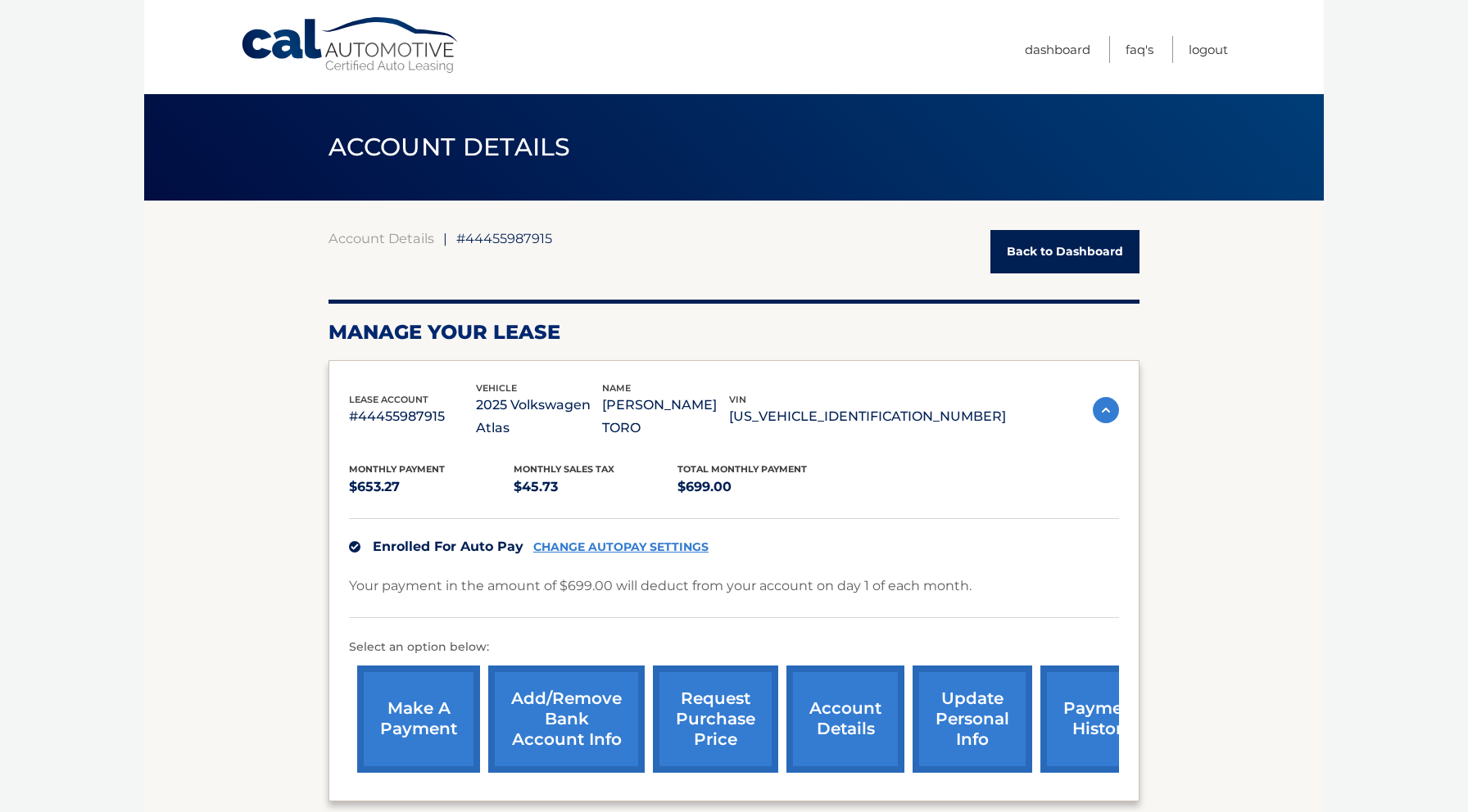
click at [409, 748] on link "make a payment" at bounding box center [419, 719] width 123 height 107
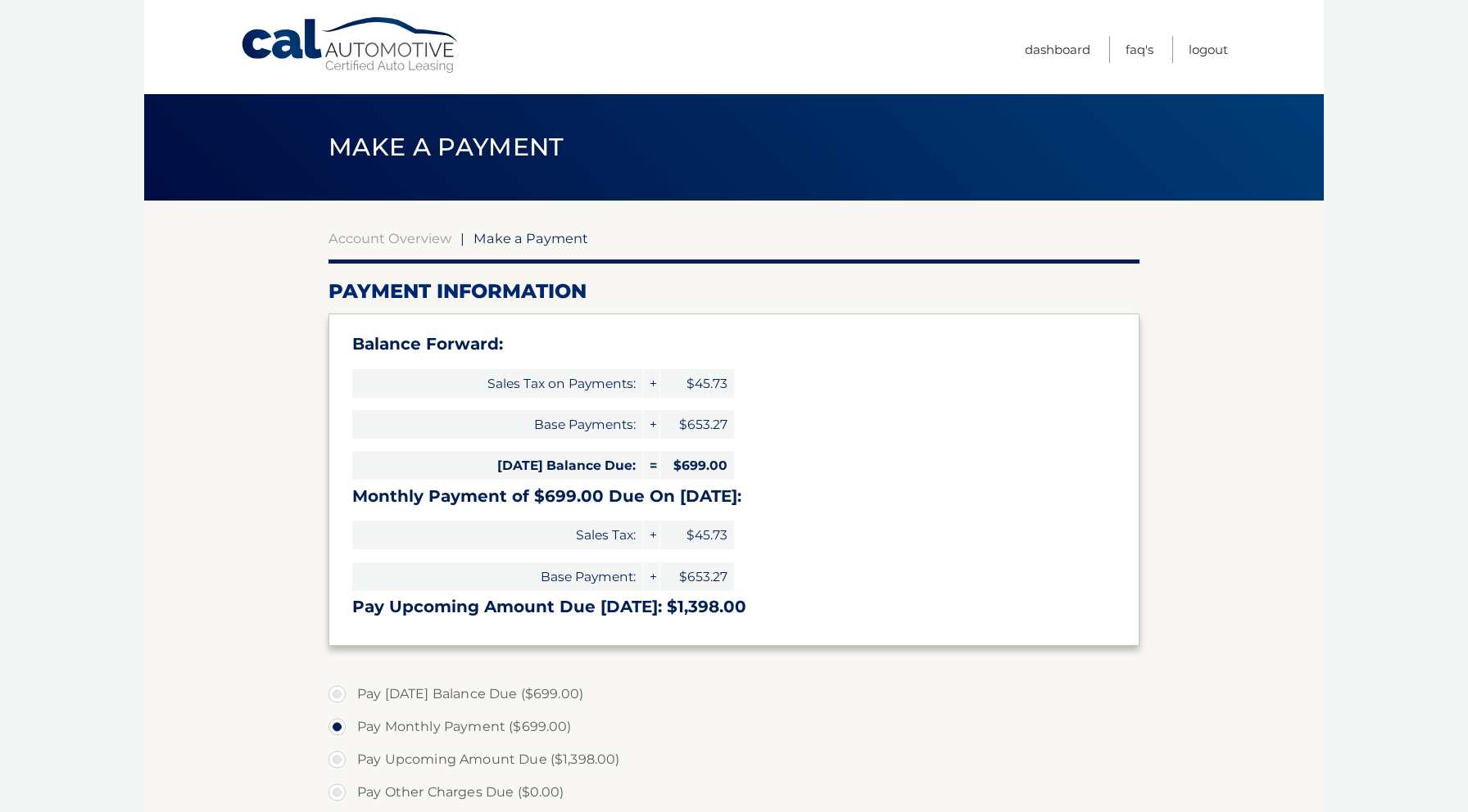
select select "NzEzZmU2ODYtZDBkOC00OTAyLWE4OTctNDg0NWFjNTA4M2E3"
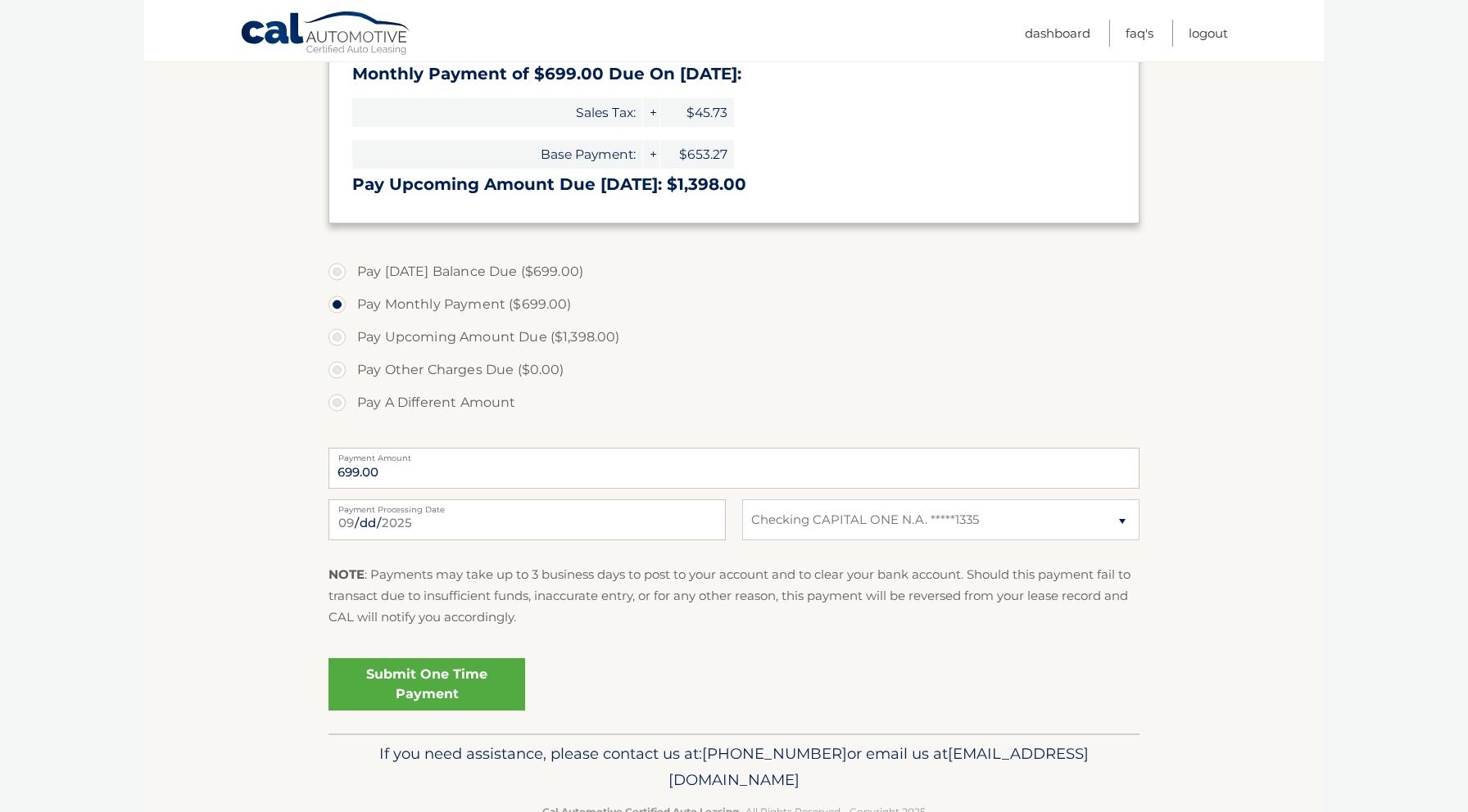
scroll to position [421, 0]
click at [444, 683] on link "Submit One Time Payment" at bounding box center [427, 686] width 197 height 52
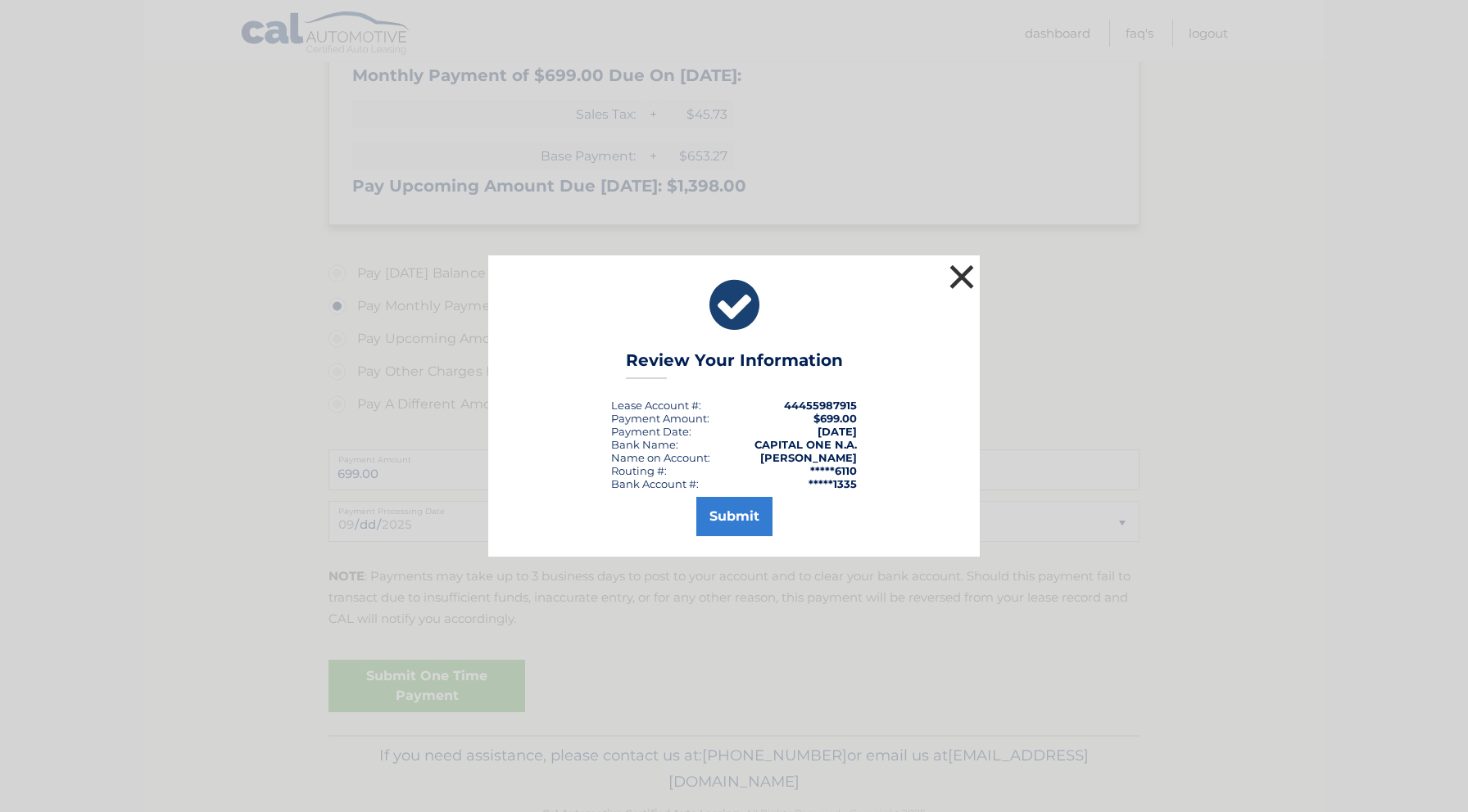
click at [970, 264] on button "×" at bounding box center [961, 277] width 32 height 32
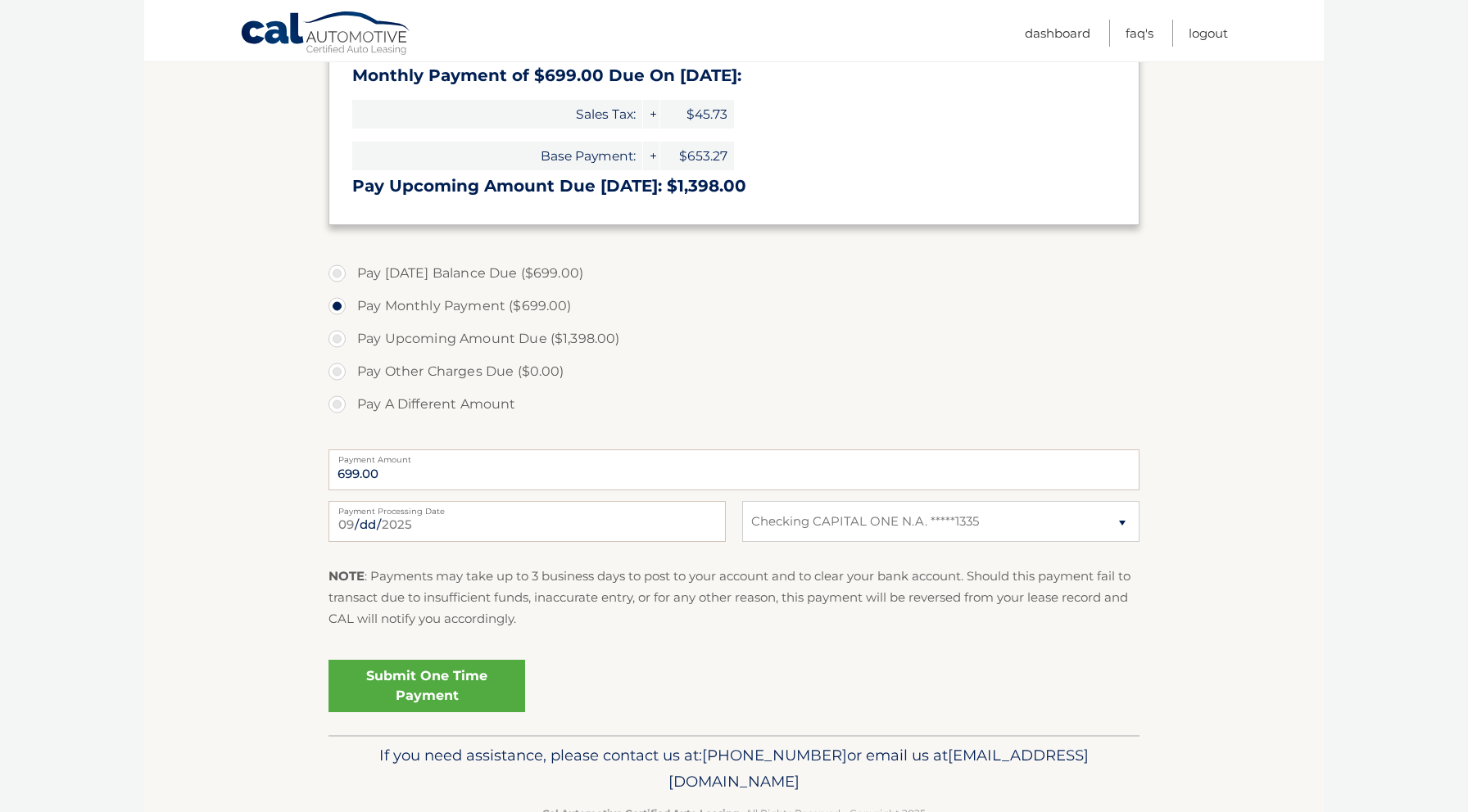
click at [213, 363] on section "Account Overview | Make a Payment Payment Information Balance Forward: Sales Ta…" at bounding box center [733, 258] width 1180 height 956
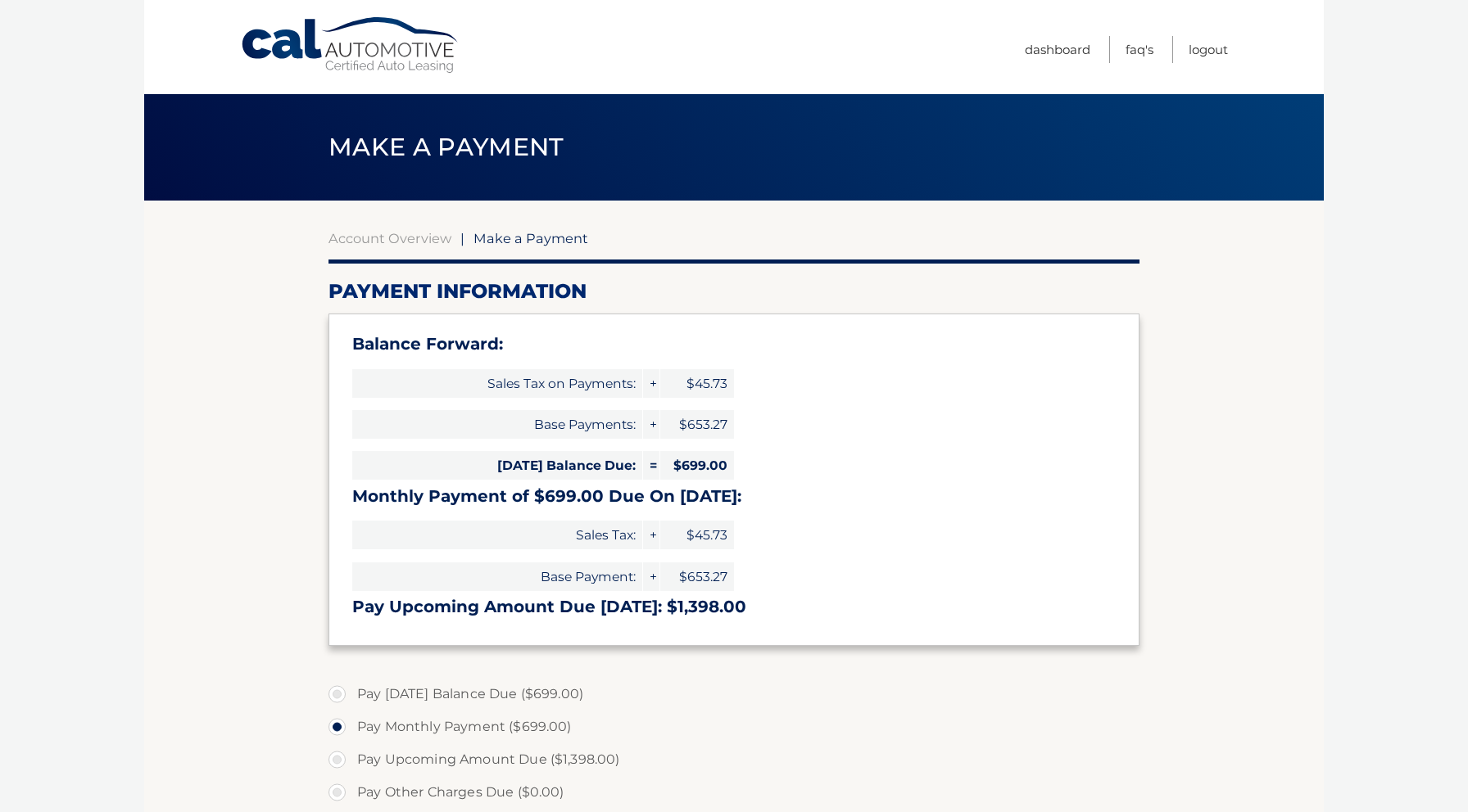
scroll to position [0, 0]
